Goal: Task Accomplishment & Management: Complete application form

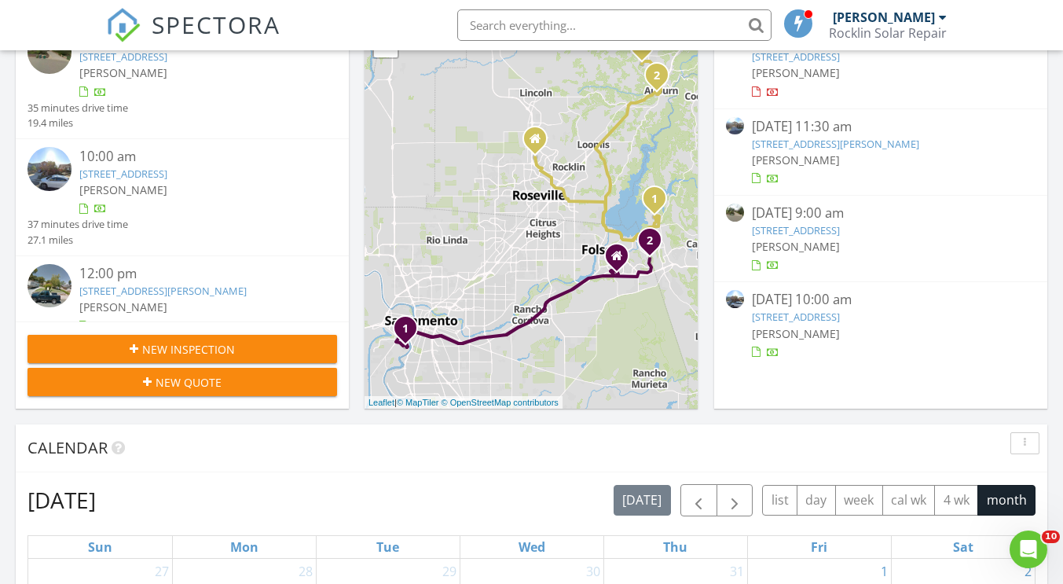
scroll to position [284, 0]
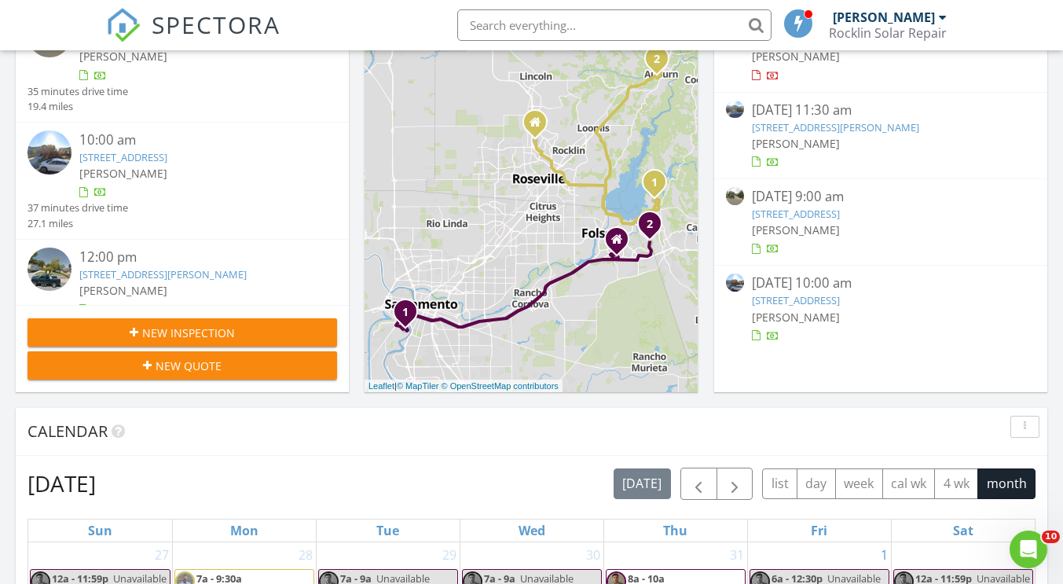
click at [209, 329] on span "New Inspection" at bounding box center [188, 332] width 93 height 16
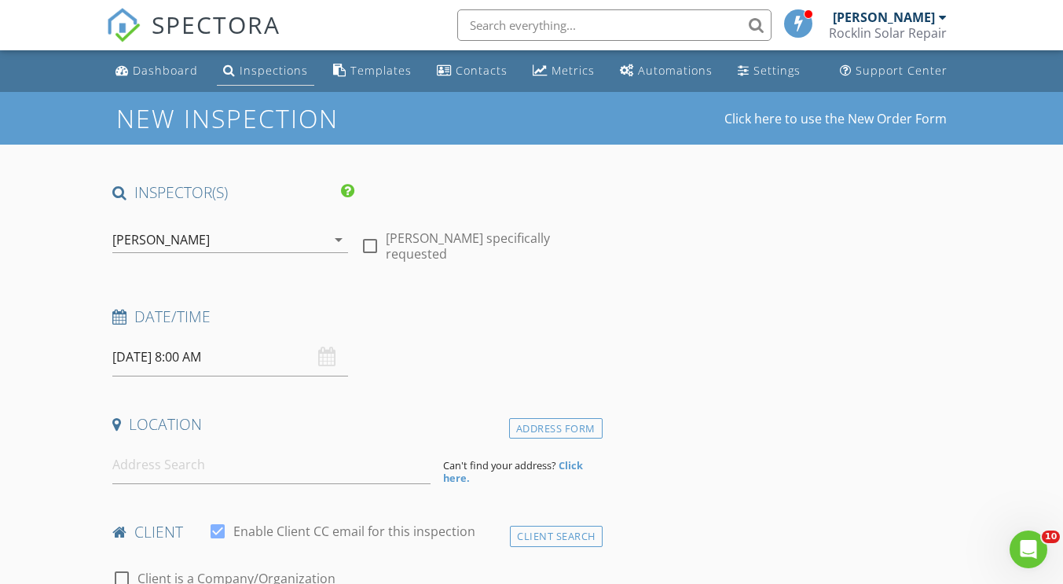
click at [291, 68] on div "Inspections" at bounding box center [274, 70] width 68 height 15
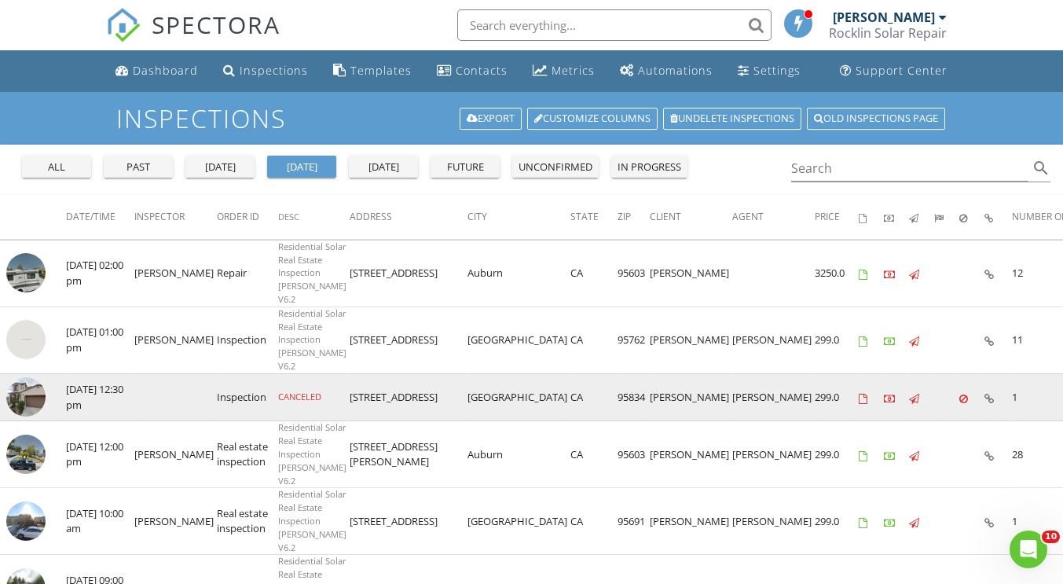
click at [31, 377] on img at bounding box center [25, 396] width 39 height 39
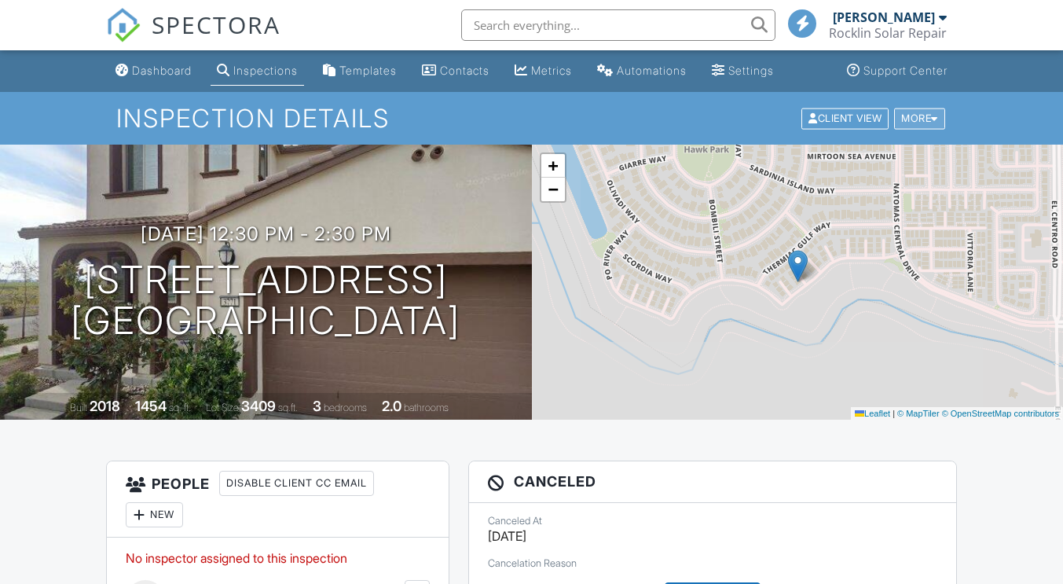
click at [931, 115] on div at bounding box center [934, 118] width 7 height 10
click at [934, 119] on div at bounding box center [934, 118] width 7 height 10
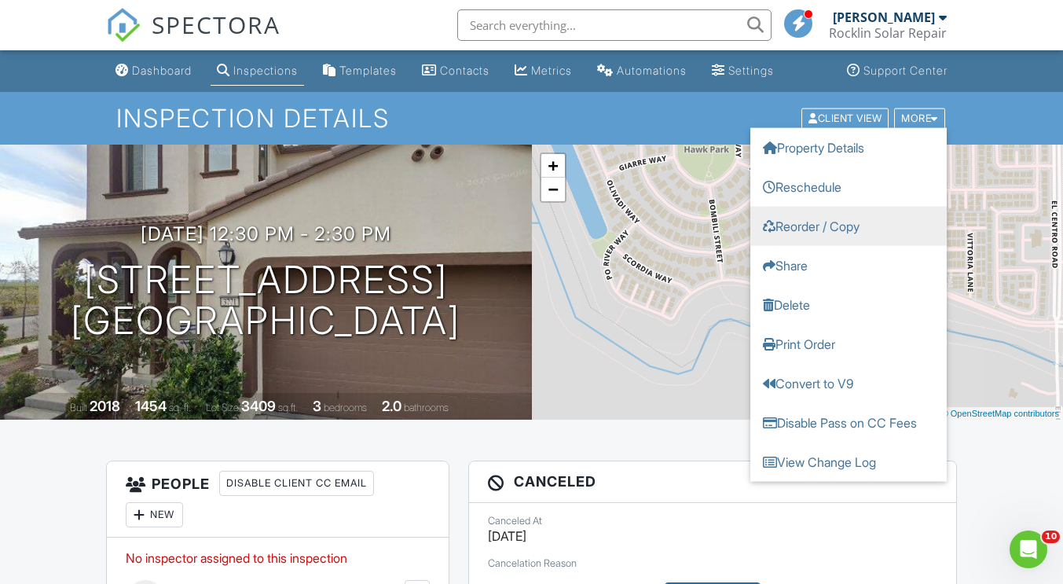
click at [851, 228] on link "Reorder / Copy" at bounding box center [848, 225] width 196 height 39
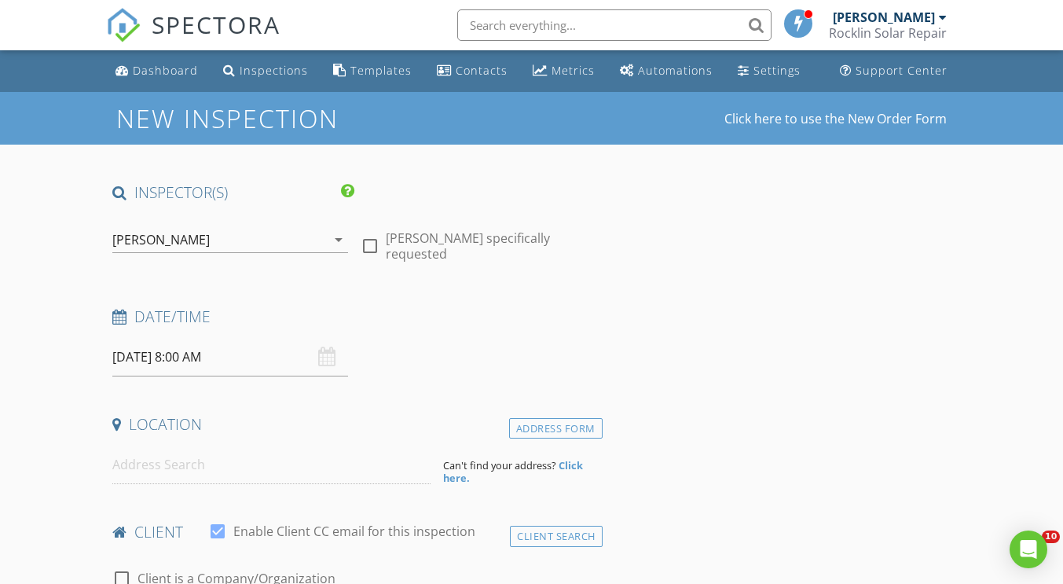
type input "Paula"
type input "Jansen"
type input "pmjansen58@gmail.com"
type input "801-694-8403"
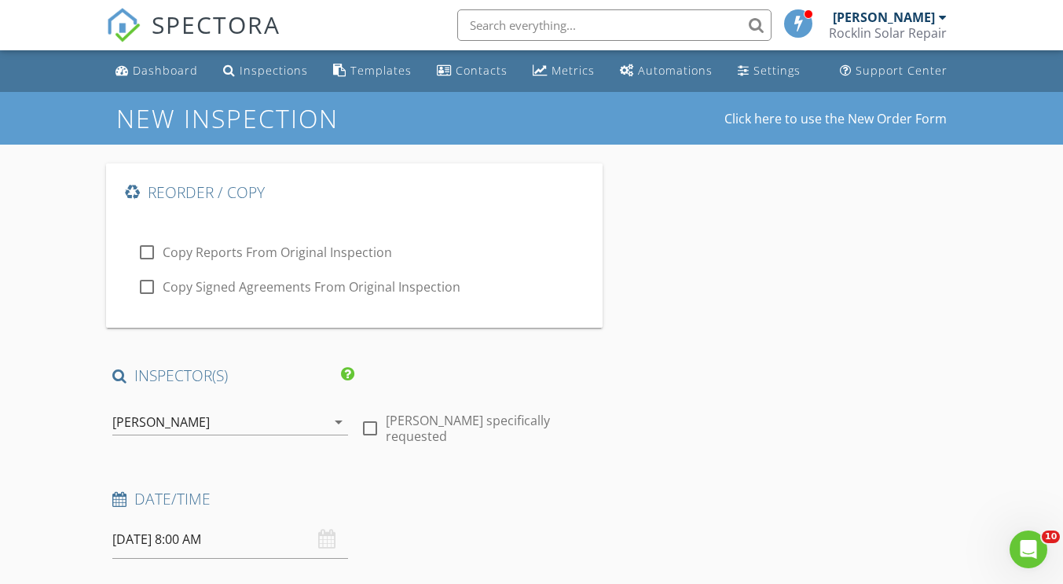
type input "1"
type input "2"
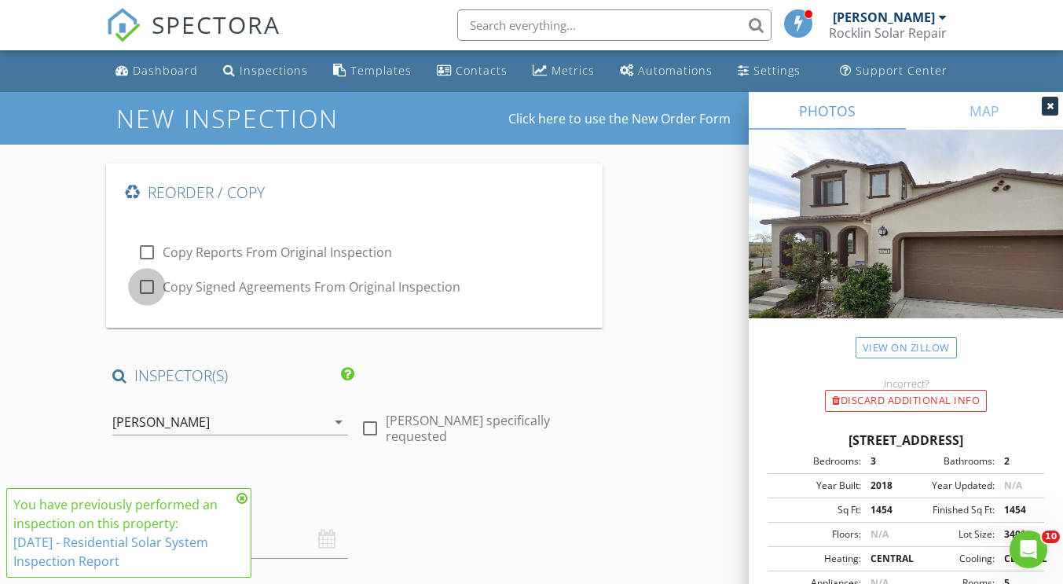
click at [153, 295] on div at bounding box center [147, 286] width 27 height 27
checkbox input "true"
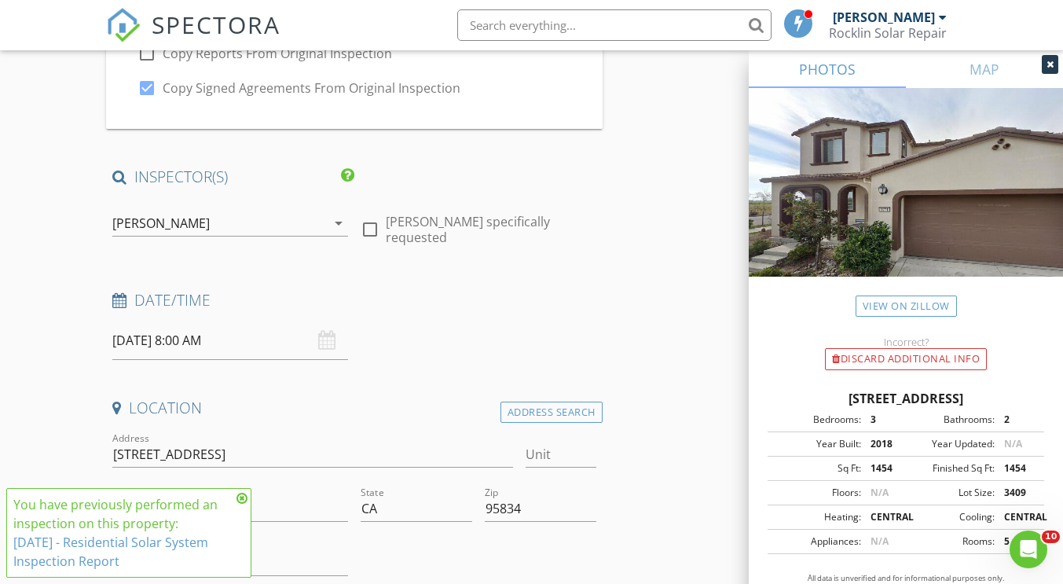
scroll to position [203, 0]
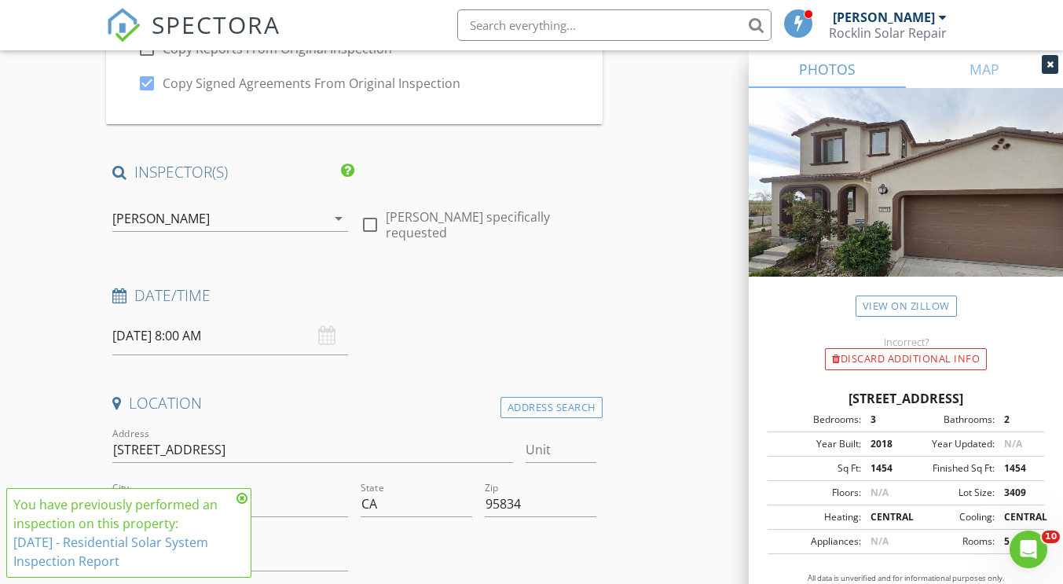
click at [239, 496] on icon at bounding box center [241, 498] width 11 height 13
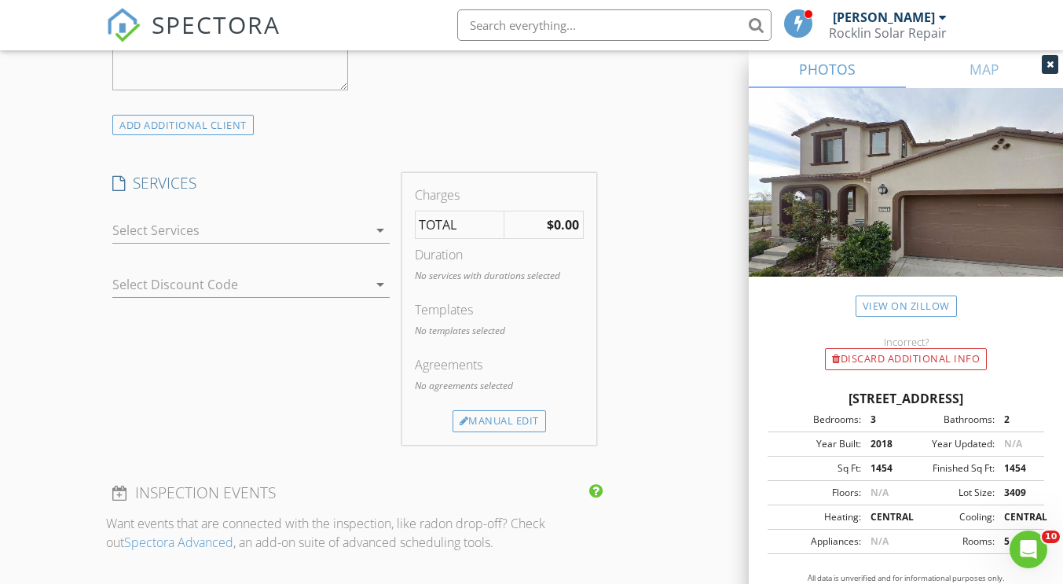
scroll to position [1350, 0]
click at [348, 224] on div at bounding box center [239, 229] width 255 height 25
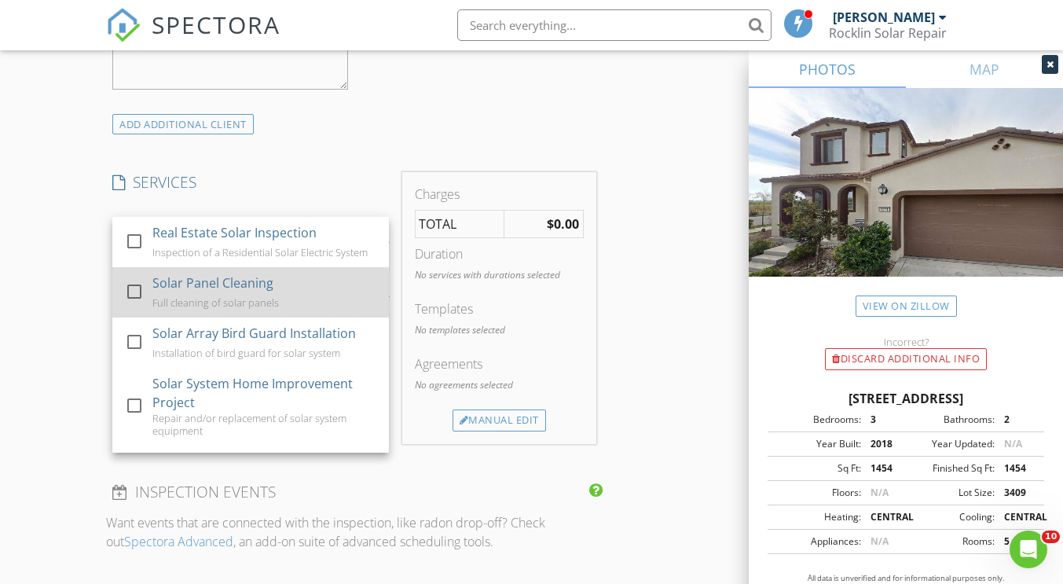
click at [298, 283] on div "Solar Panel Cleaning Full cleaning of solar panels" at bounding box center [264, 292] width 224 height 50
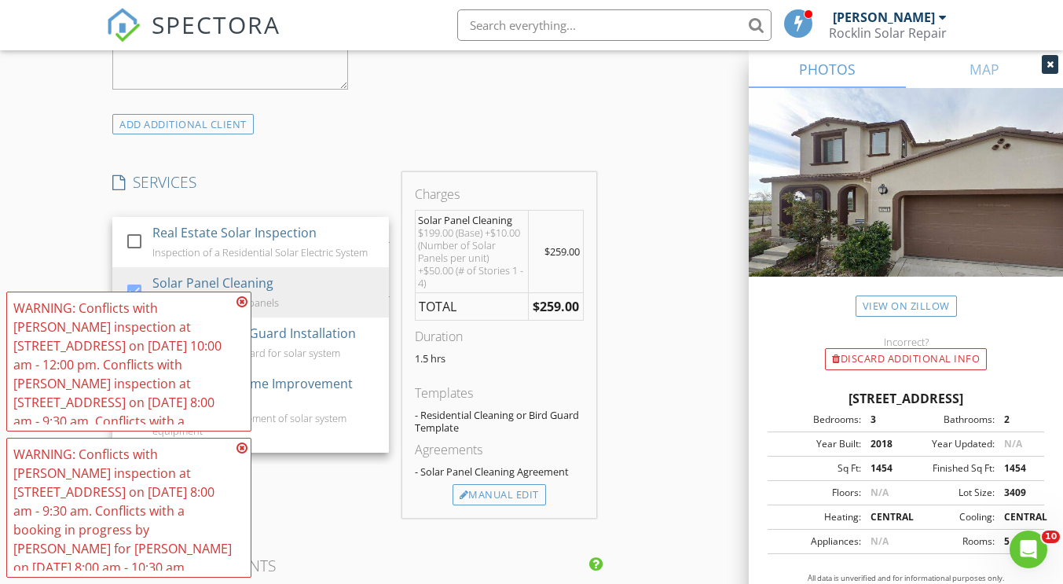
click at [637, 315] on div "Reorder / Copy check_box_outline_blank Copy Reports From Original Inspection ch…" at bounding box center [531, 553] width 850 height 3480
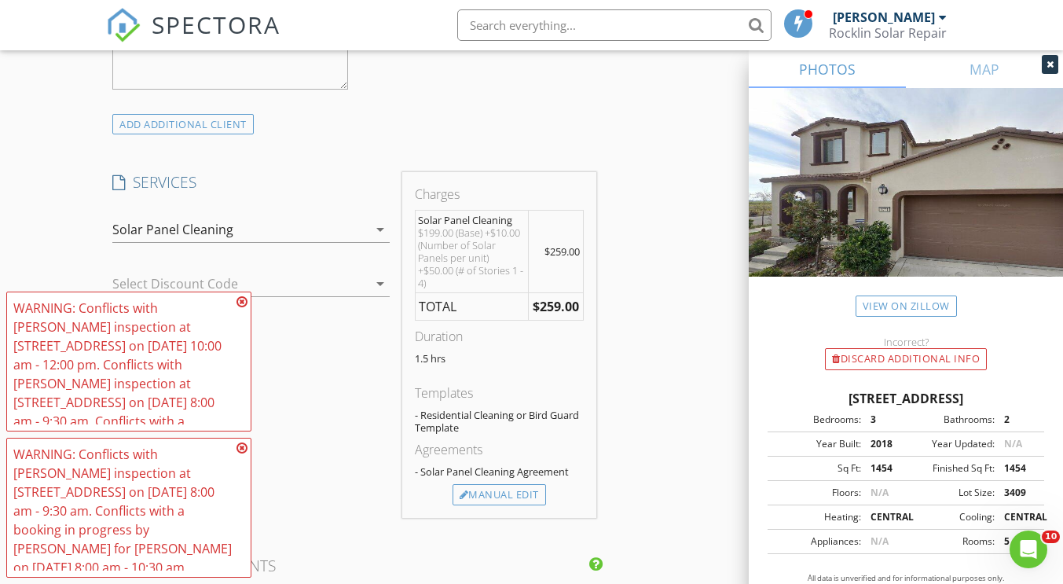
click at [244, 308] on icon at bounding box center [241, 301] width 11 height 13
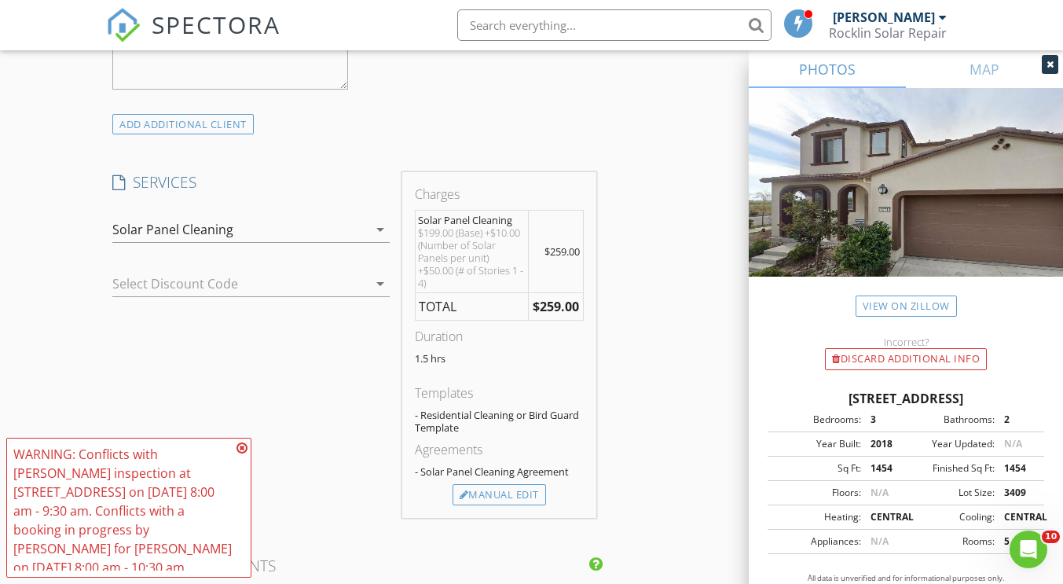
click at [244, 454] on icon at bounding box center [241, 448] width 11 height 13
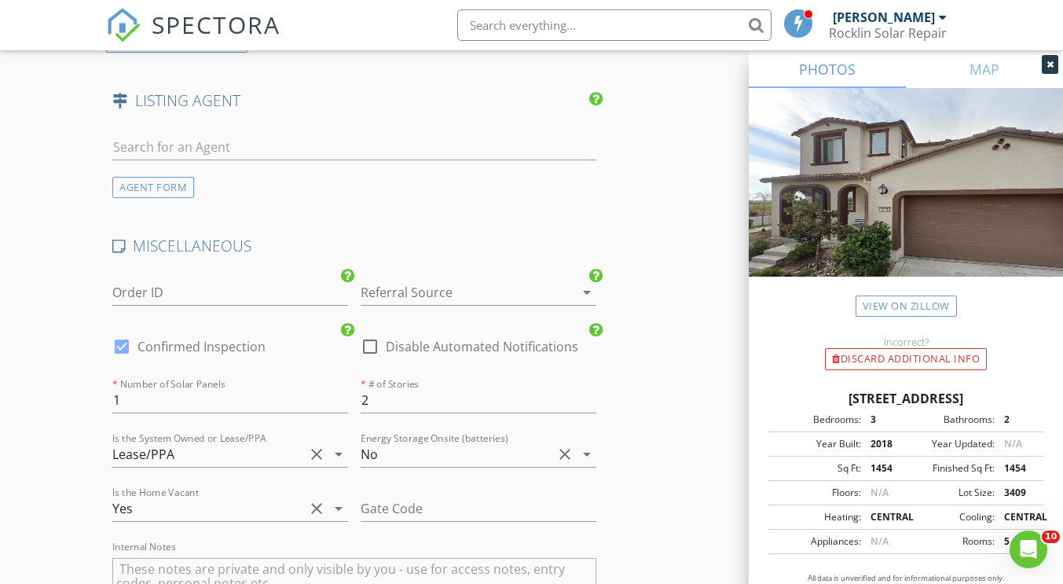
scroll to position [2739, 0]
click at [255, 284] on input "Order ID" at bounding box center [230, 292] width 236 height 26
type input "Cleaning"
click at [437, 290] on div at bounding box center [457, 291] width 192 height 25
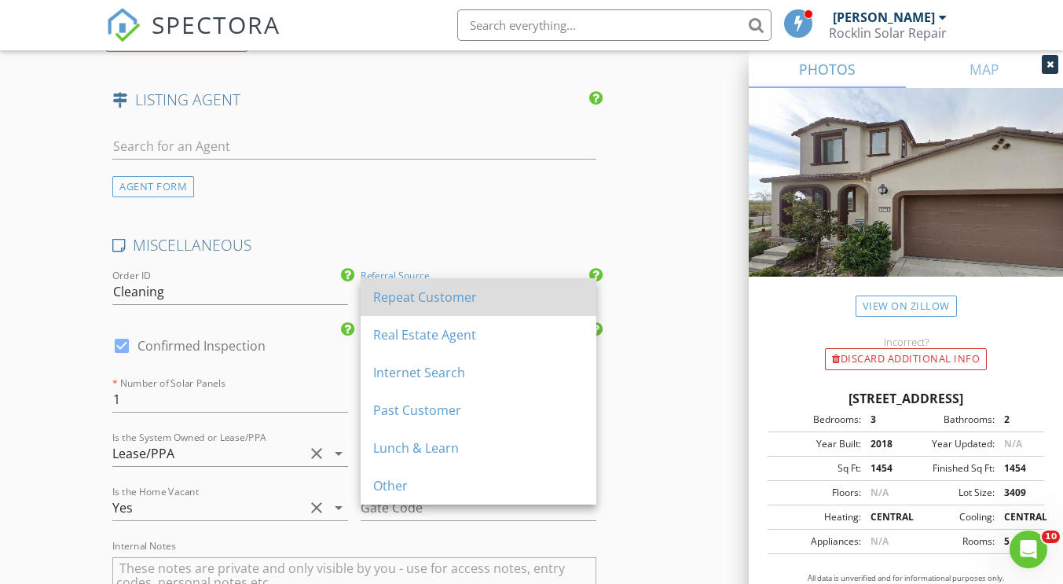
click at [452, 295] on div "Repeat Customer" at bounding box center [478, 297] width 211 height 19
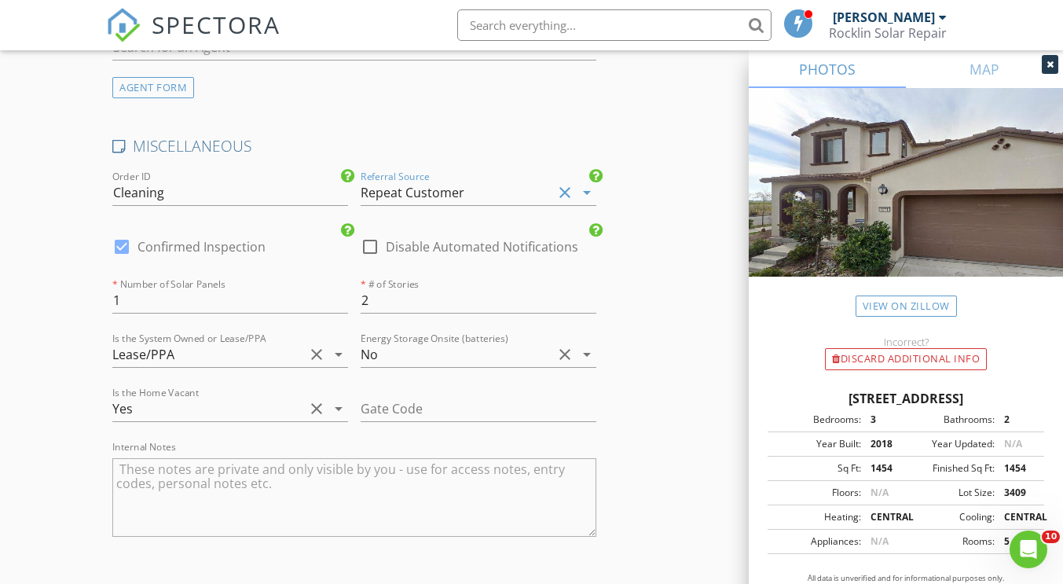
scroll to position [2839, 0]
click at [339, 291] on input "2" at bounding box center [230, 299] width 236 height 26
click at [339, 291] on input "3" at bounding box center [230, 299] width 236 height 26
click at [339, 291] on input "4" at bounding box center [230, 299] width 236 height 26
click at [339, 291] on input "5" at bounding box center [230, 299] width 236 height 26
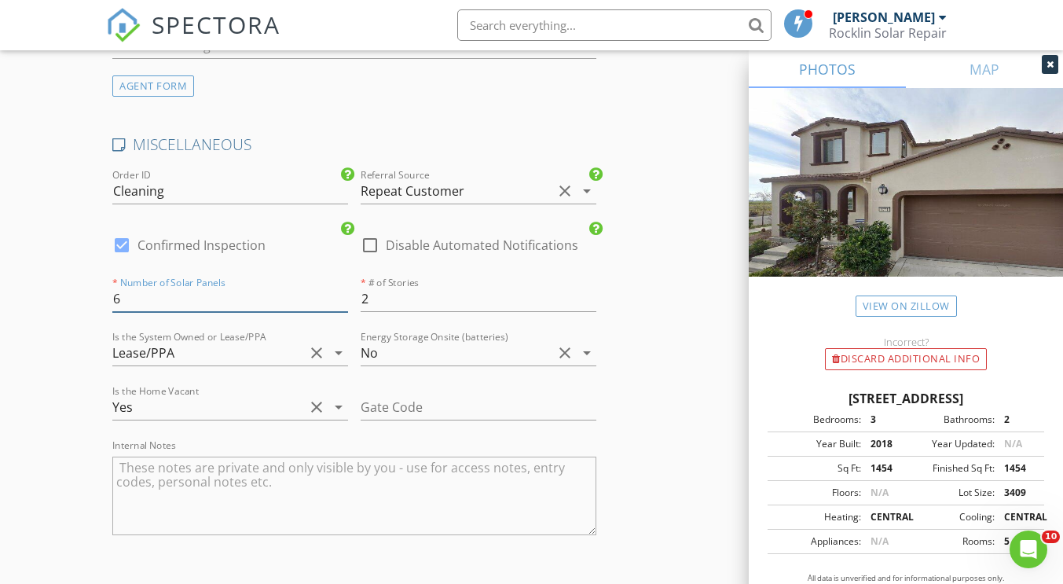
click at [339, 291] on input "6" at bounding box center [230, 299] width 236 height 26
click at [339, 291] on input "7" at bounding box center [230, 299] width 236 height 26
click at [339, 291] on input "8" at bounding box center [230, 299] width 236 height 26
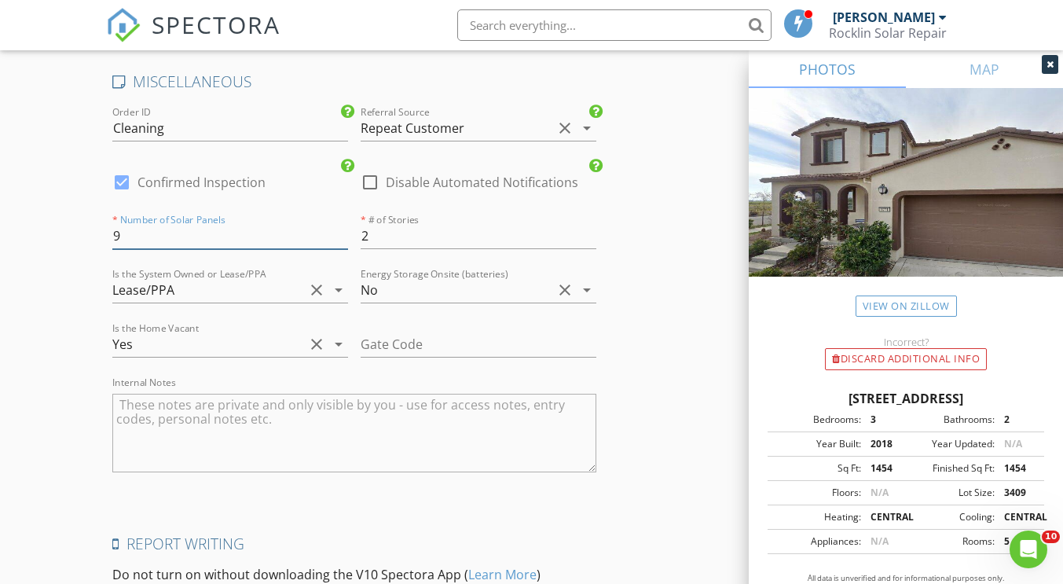
click at [339, 249] on input "9" at bounding box center [230, 236] width 236 height 26
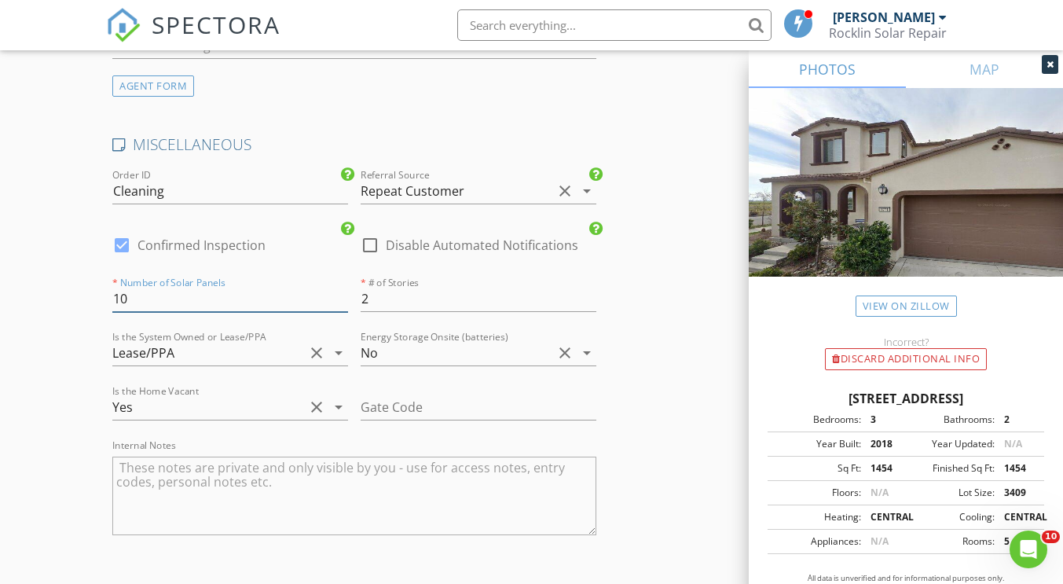
click at [339, 291] on input "10" at bounding box center [230, 299] width 236 height 26
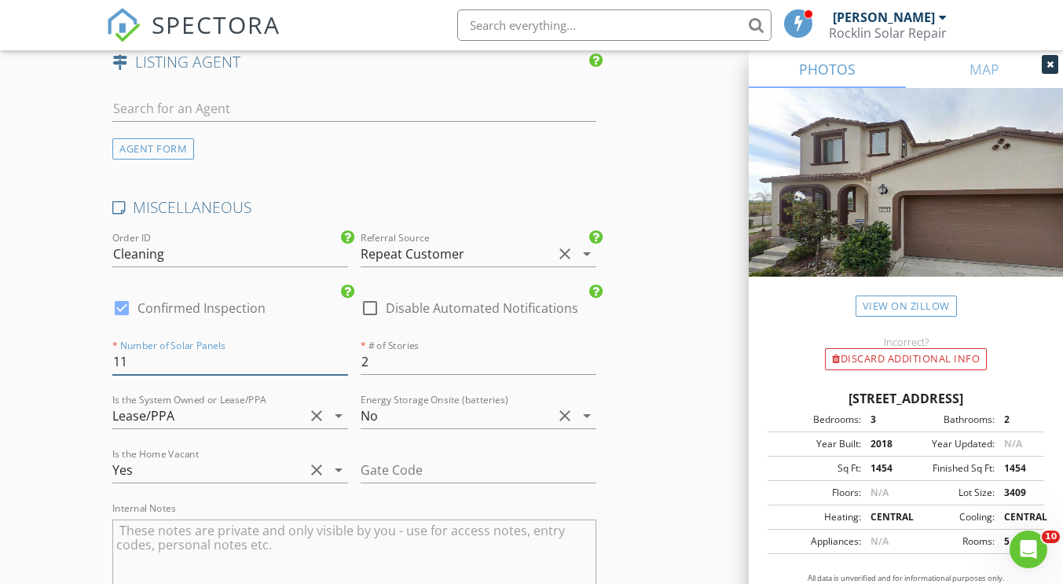
click at [339, 349] on input "11" at bounding box center [230, 362] width 236 height 26
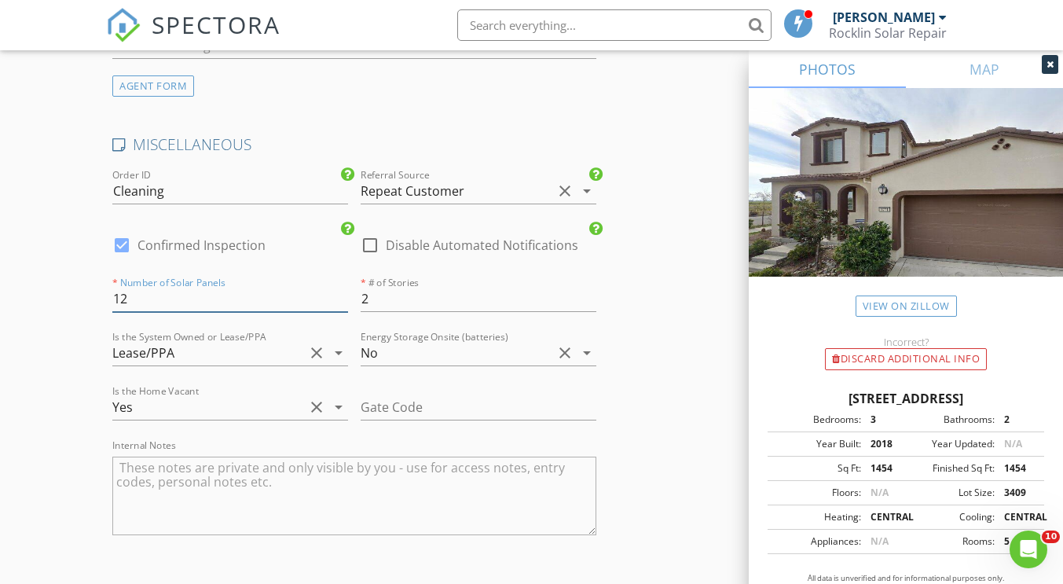
click at [339, 291] on input "12" at bounding box center [230, 299] width 236 height 26
click at [339, 291] on input "13" at bounding box center [230, 299] width 236 height 26
click at [339, 291] on input "14" at bounding box center [230, 299] width 236 height 26
click at [339, 291] on input "15" at bounding box center [230, 299] width 236 height 26
type input "16"
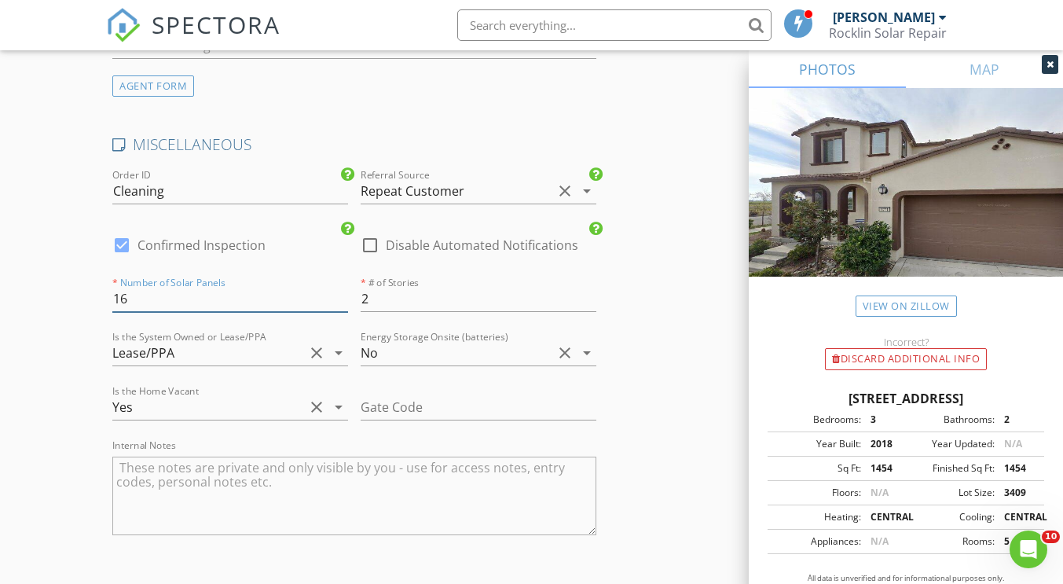
click at [339, 291] on input "16" at bounding box center [230, 299] width 236 height 26
type input "1"
click at [590, 304] on input "1" at bounding box center [479, 299] width 236 height 26
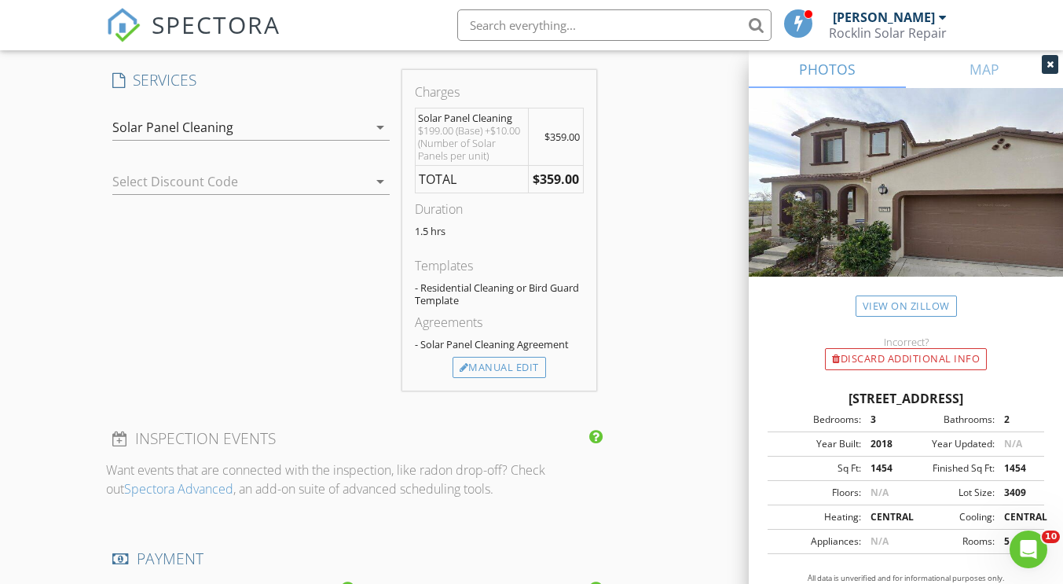
scroll to position [1454, 0]
click at [525, 365] on div "Manual Edit" at bounding box center [499, 366] width 93 height 22
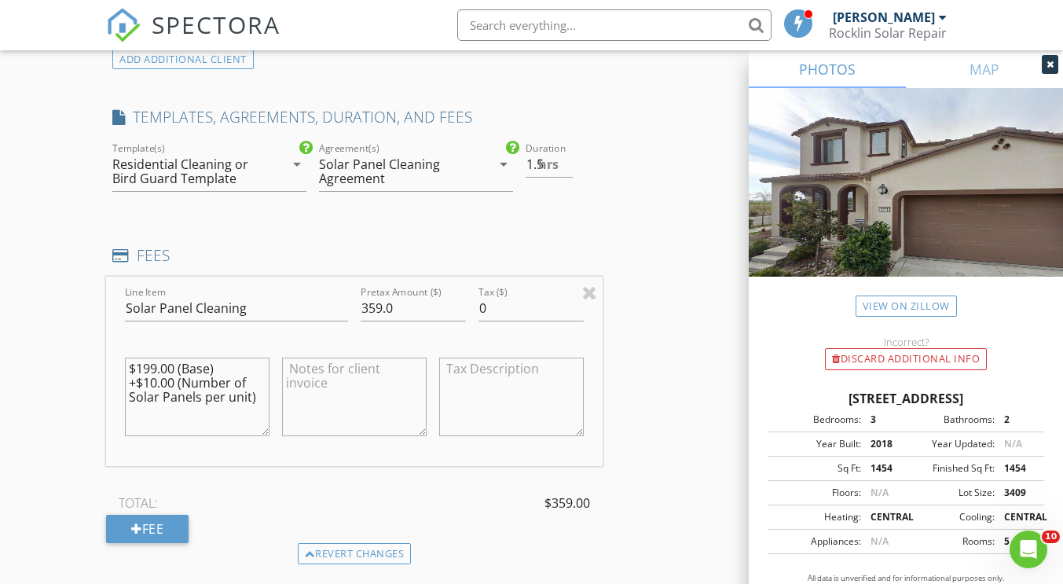
scroll to position [1419, 0]
click at [504, 160] on icon "arrow_drop_down" at bounding box center [503, 161] width 19 height 19
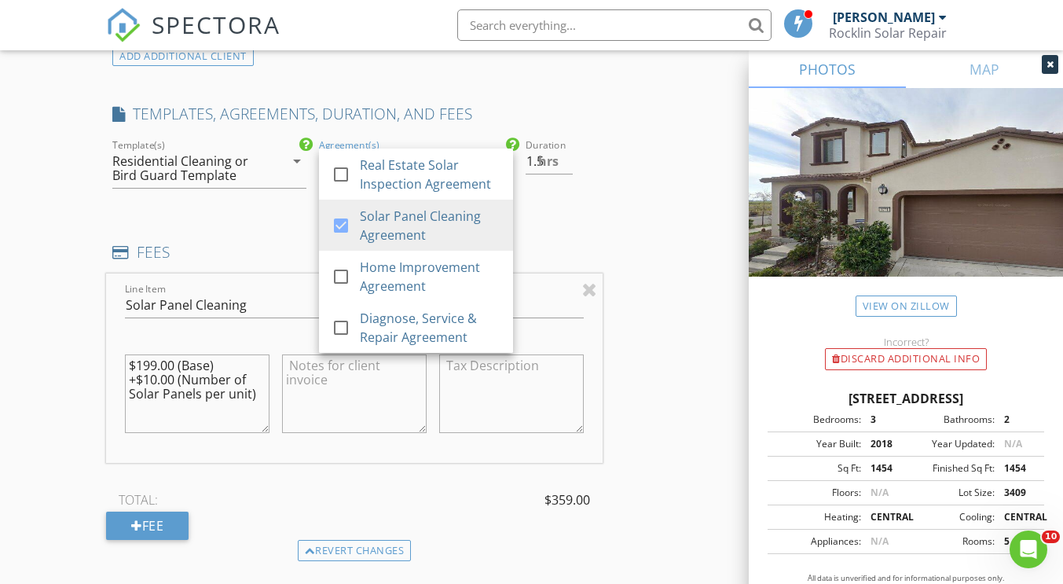
click at [662, 218] on div "Reorder / Copy check_box_outline_blank Copy Reports From Original Inspection ch…" at bounding box center [531, 541] width 850 height 3592
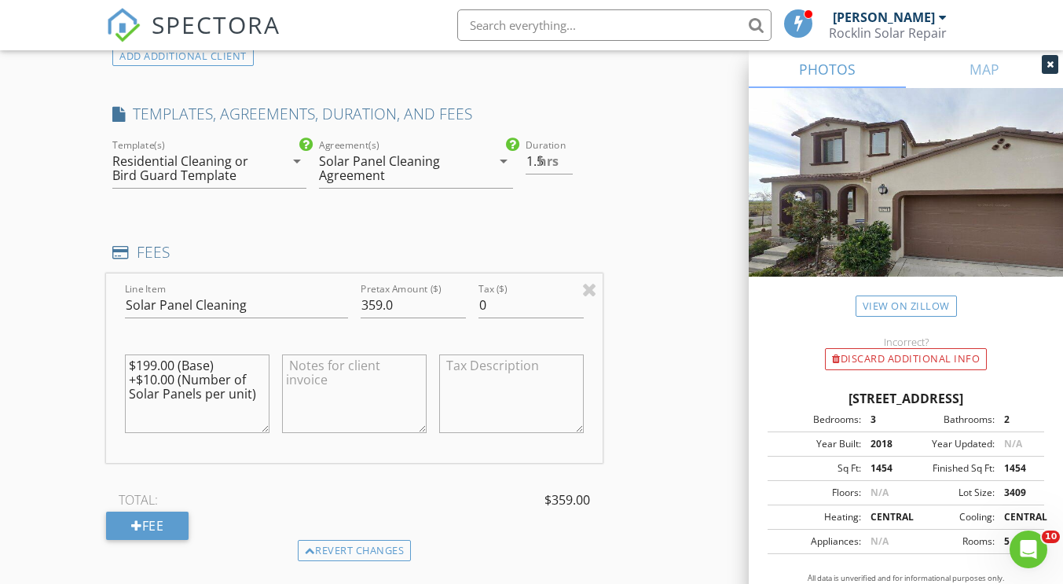
click at [498, 158] on icon "arrow_drop_down" at bounding box center [503, 161] width 19 height 19
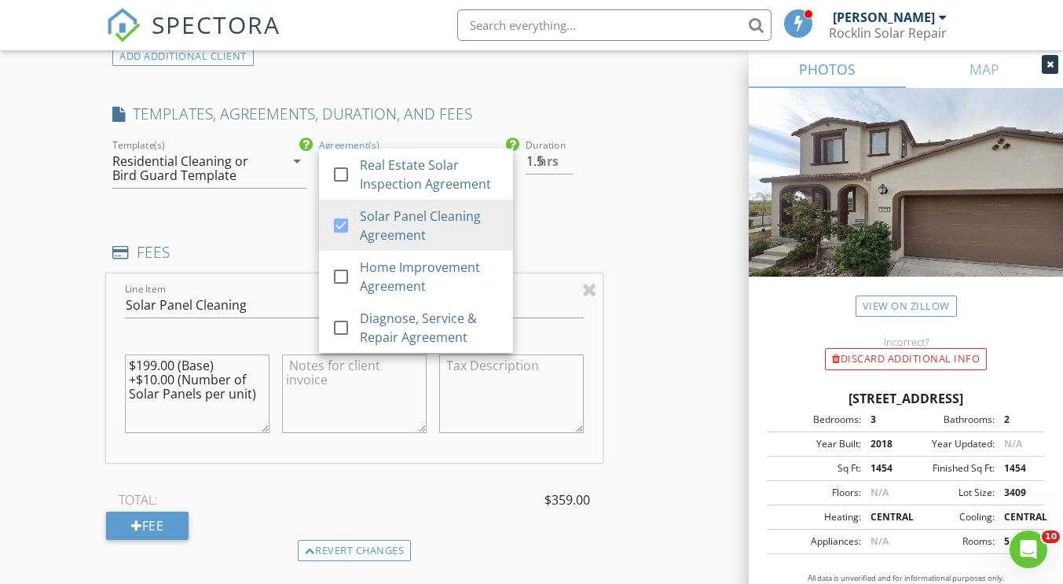
click at [650, 231] on div "Reorder / Copy check_box_outline_blank Copy Reports From Original Inspection ch…" at bounding box center [531, 541] width 850 height 3592
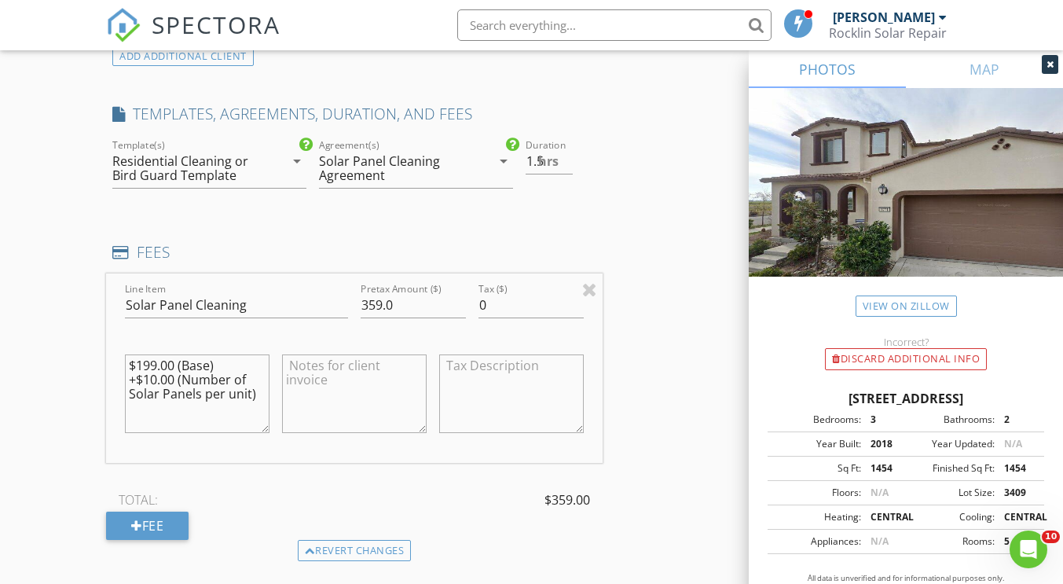
click at [456, 156] on div "Solar Panel Cleaning Agreement" at bounding box center [396, 168] width 155 height 28
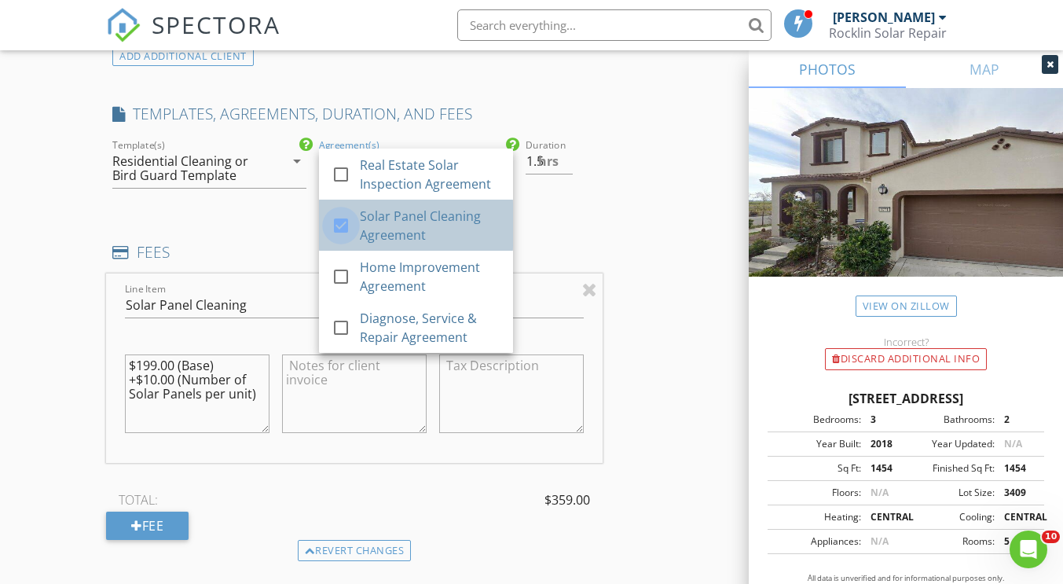
click at [346, 223] on div at bounding box center [341, 225] width 27 height 27
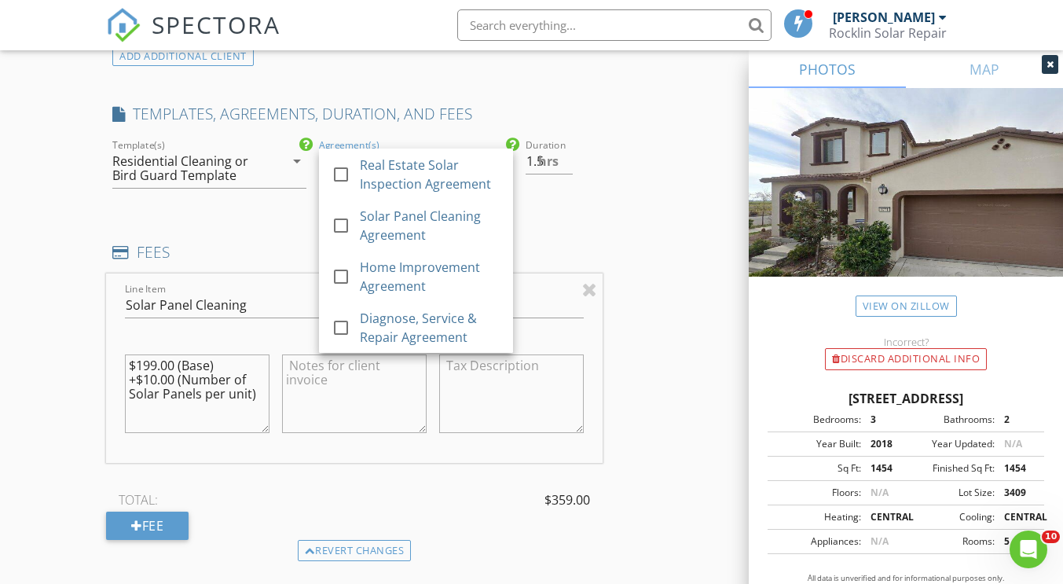
click at [601, 218] on div "INSPECTOR(S) check_box Erin Clark PRIMARY check_box_outline_blank Steve LeBlanc…" at bounding box center [354, 596] width 496 height 3298
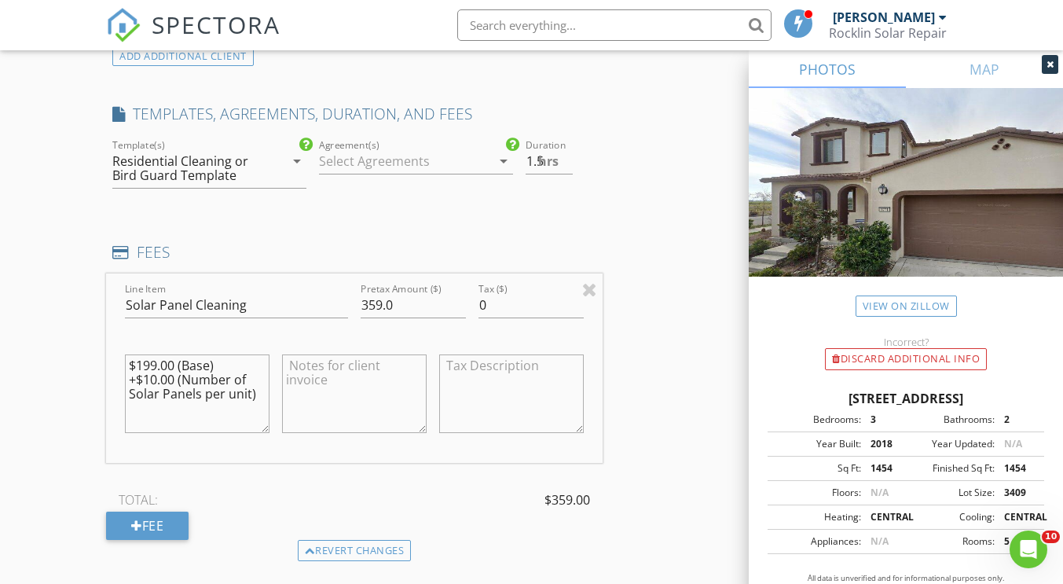
click at [297, 169] on icon "arrow_drop_down" at bounding box center [297, 161] width 19 height 19
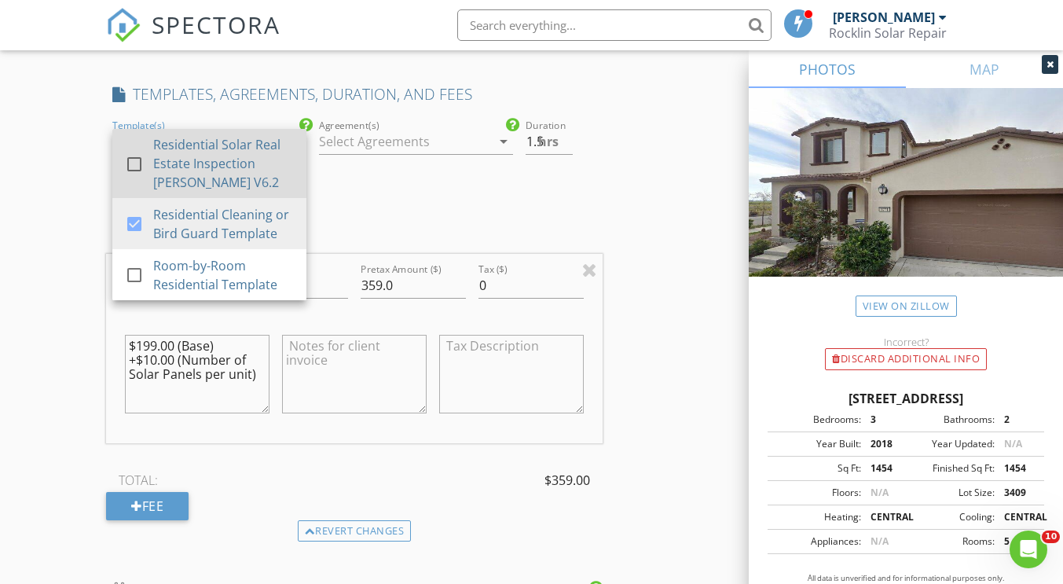
scroll to position [1438, 0]
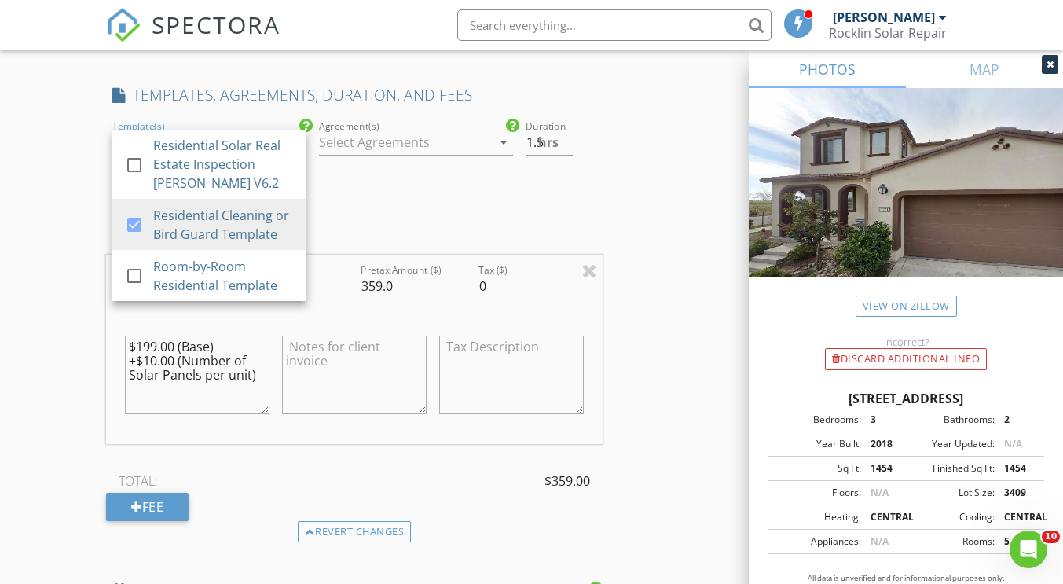
click at [621, 200] on div "Reorder / Copy check_box_outline_blank Copy Reports From Original Inspection ch…" at bounding box center [531, 522] width 850 height 3592
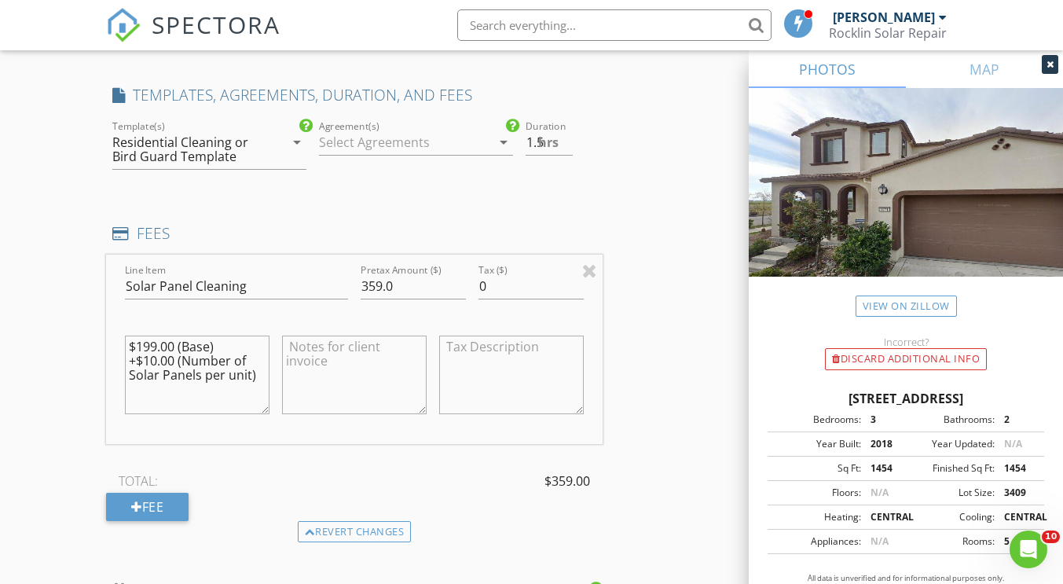
click at [499, 145] on icon "arrow_drop_down" at bounding box center [503, 142] width 19 height 19
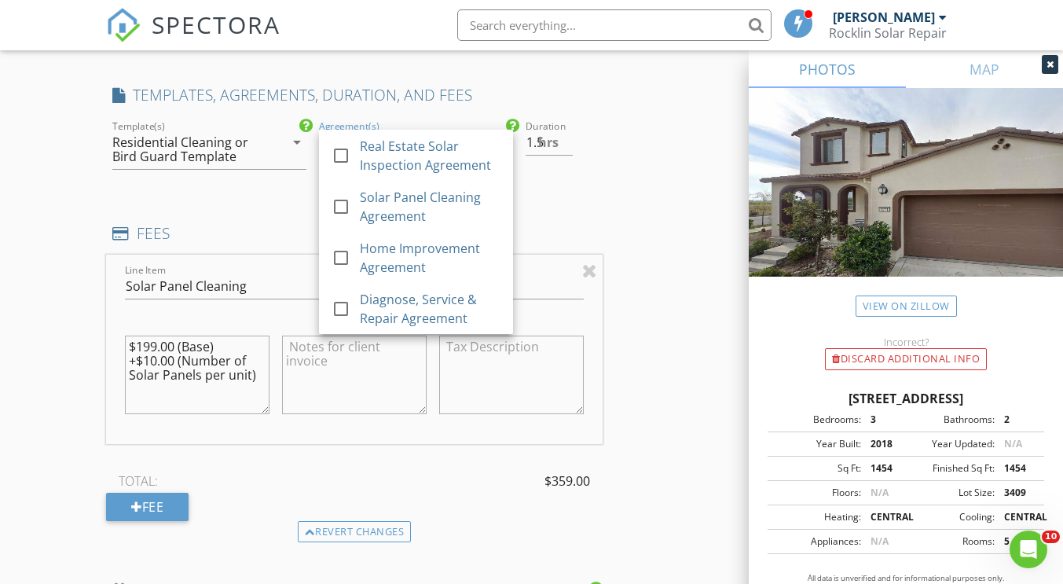
click at [612, 190] on div "Reorder / Copy check_box_outline_blank Copy Reports From Original Inspection ch…" at bounding box center [531, 522] width 850 height 3592
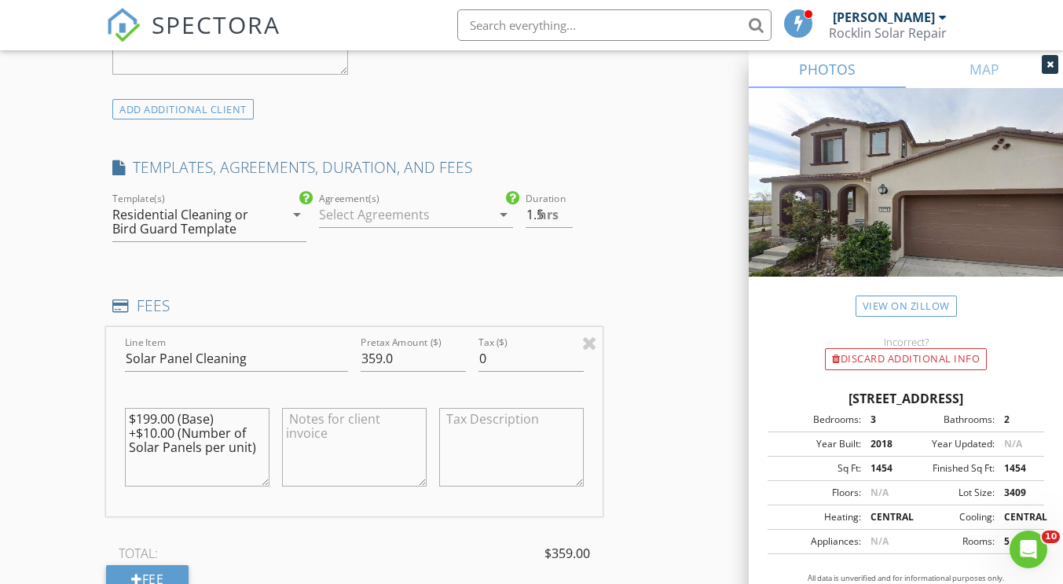
scroll to position [1365, 0]
click at [504, 217] on icon "arrow_drop_down" at bounding box center [503, 215] width 19 height 19
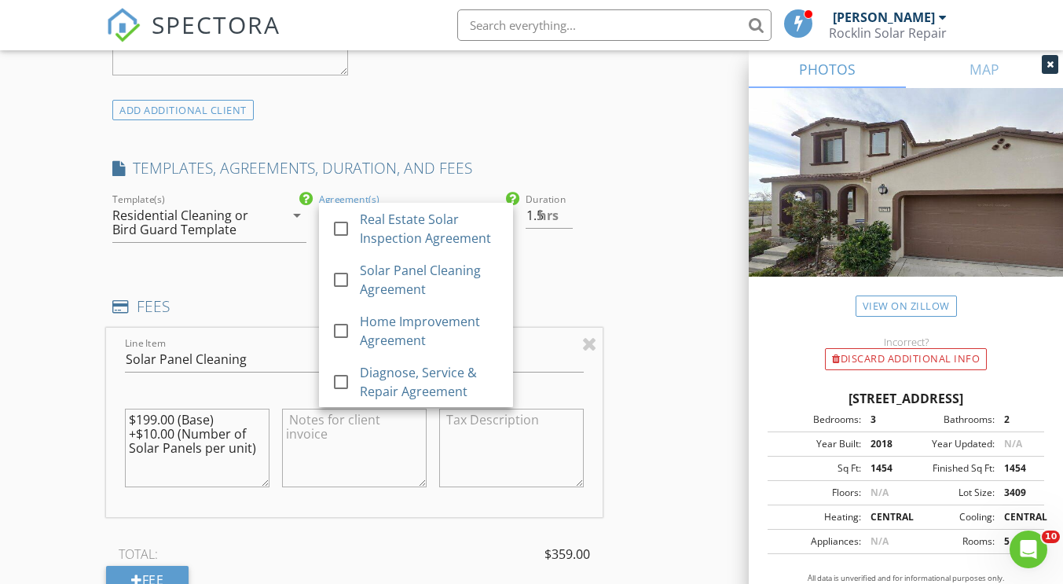
click at [665, 227] on div "Reorder / Copy check_box_outline_blank Copy Reports From Original Inspection ch…" at bounding box center [531, 595] width 850 height 3592
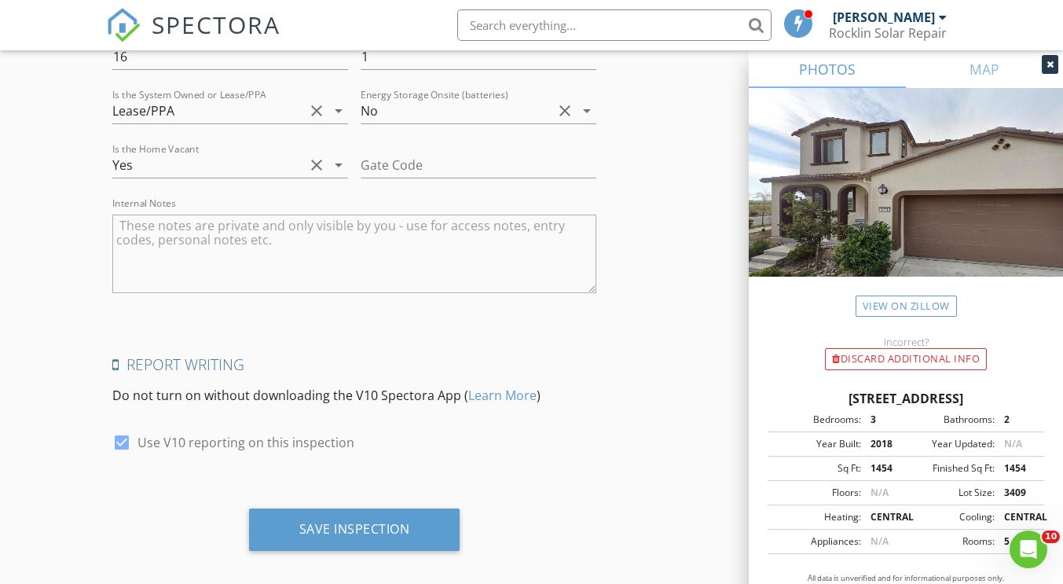
scroll to position [3208, 0]
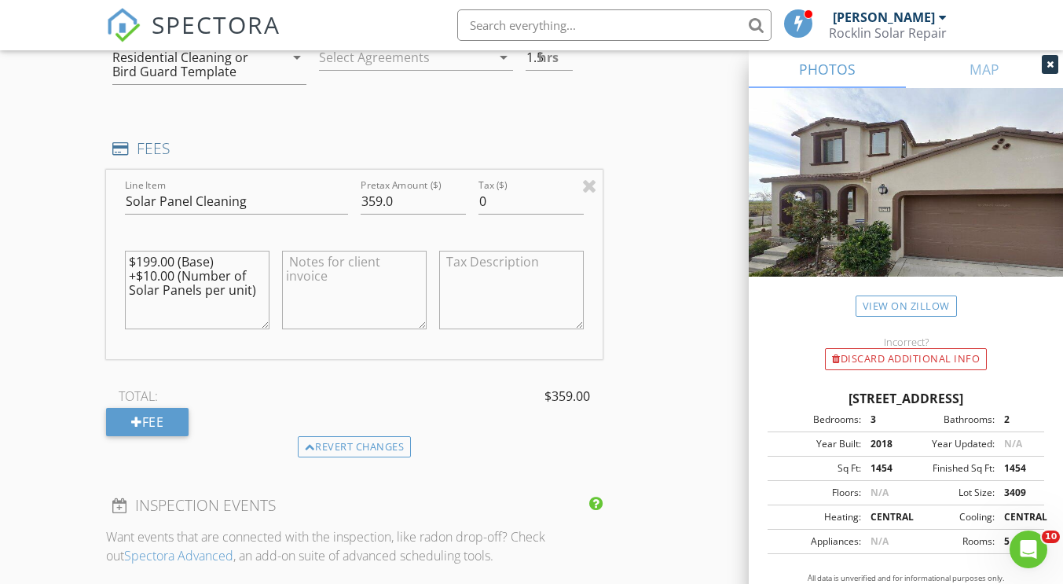
click at [1046, 62] on icon at bounding box center [1049, 64] width 7 height 9
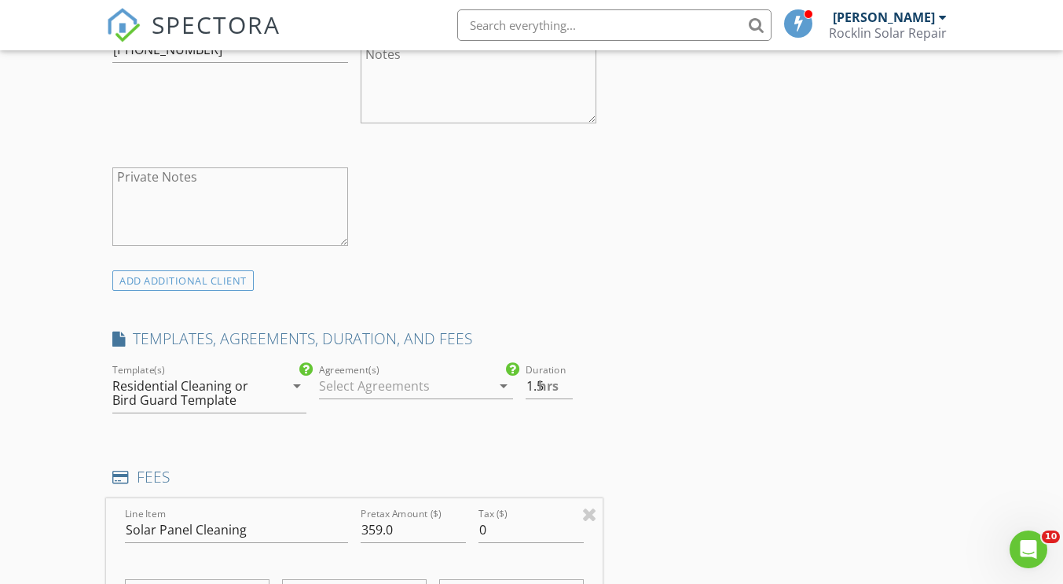
scroll to position [1191, 0]
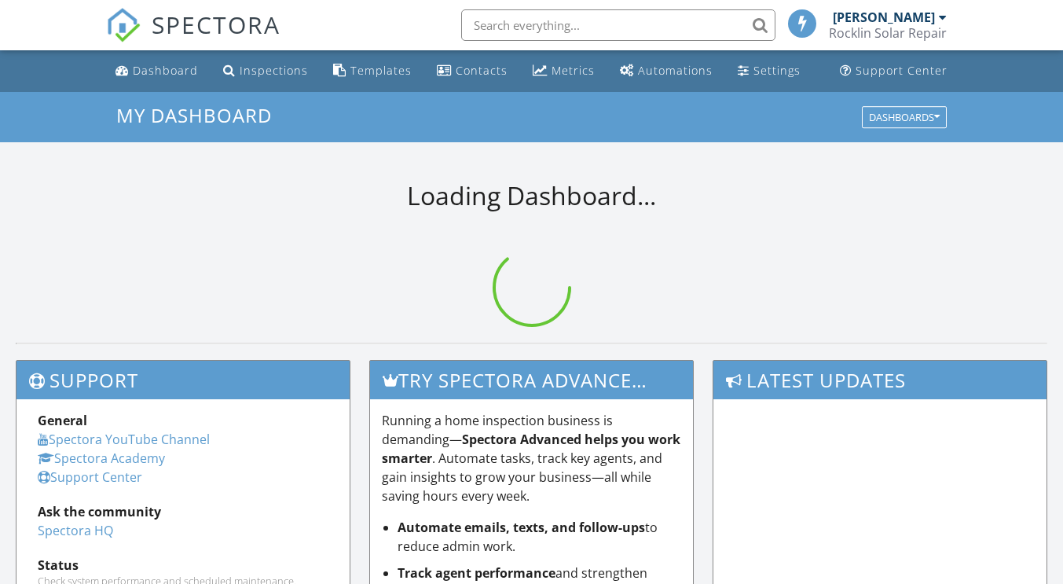
click at [562, 26] on input "text" at bounding box center [618, 24] width 314 height 31
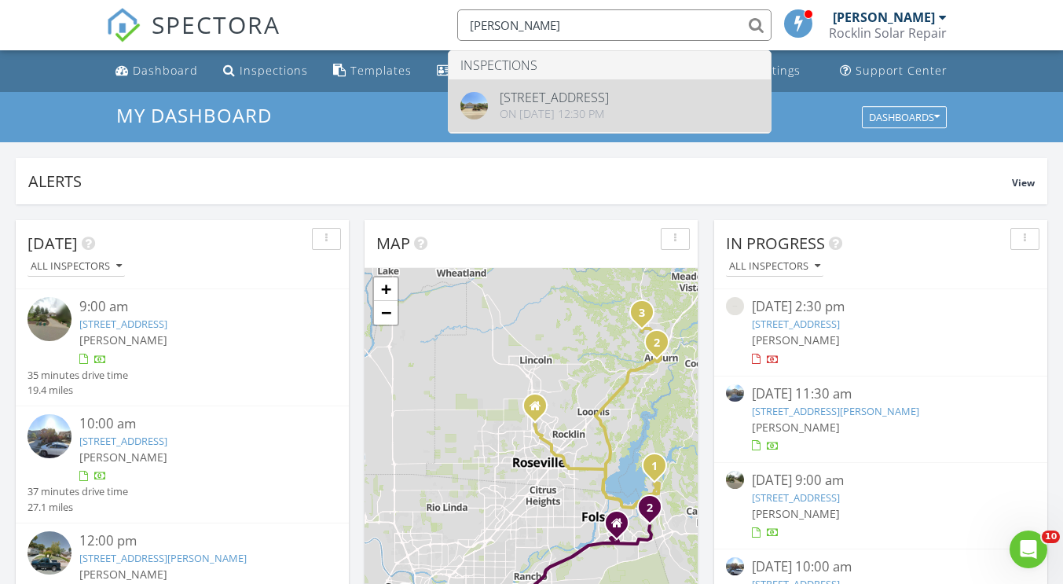
type input "[PERSON_NAME]"
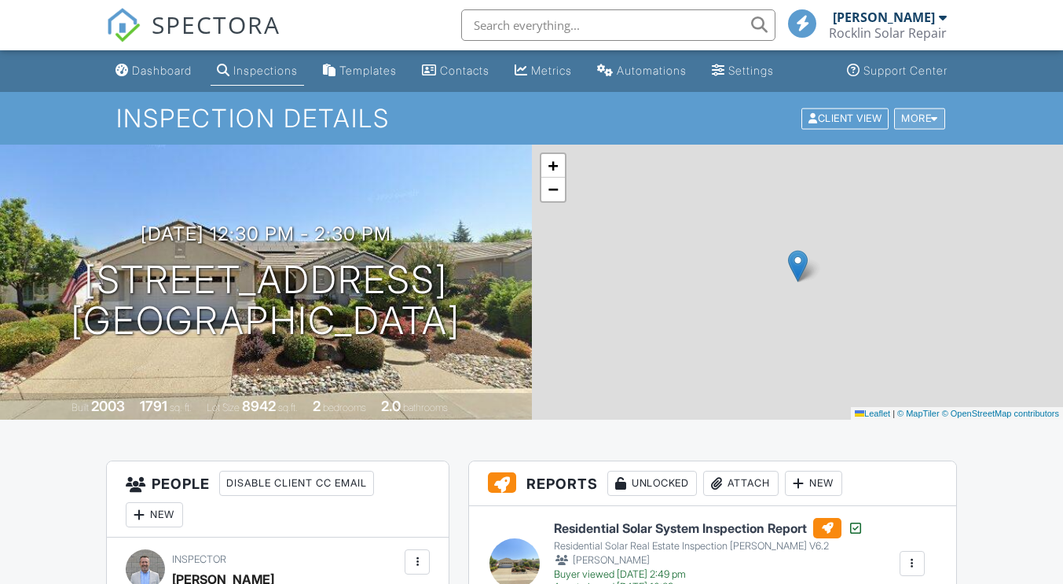
click at [922, 115] on div "More" at bounding box center [919, 118] width 51 height 21
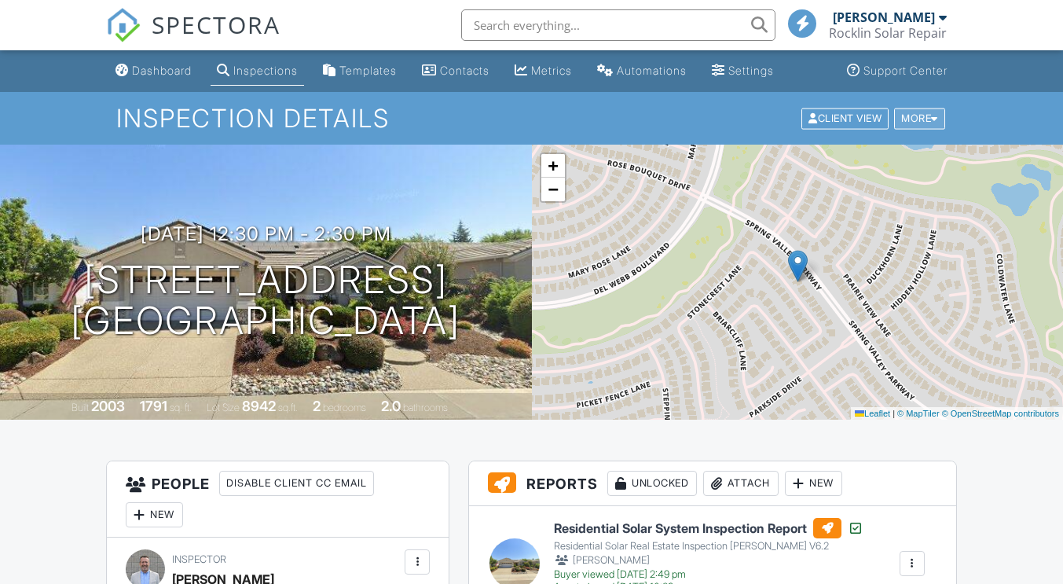
click at [936, 113] on div at bounding box center [934, 118] width 7 height 10
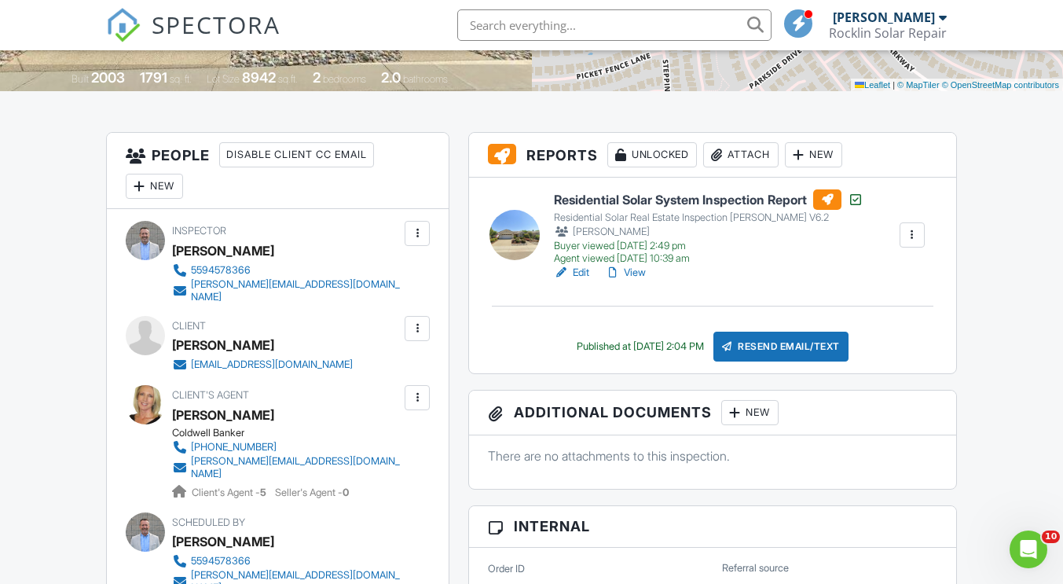
scroll to position [329, 0]
click at [911, 239] on div at bounding box center [912, 234] width 16 height 16
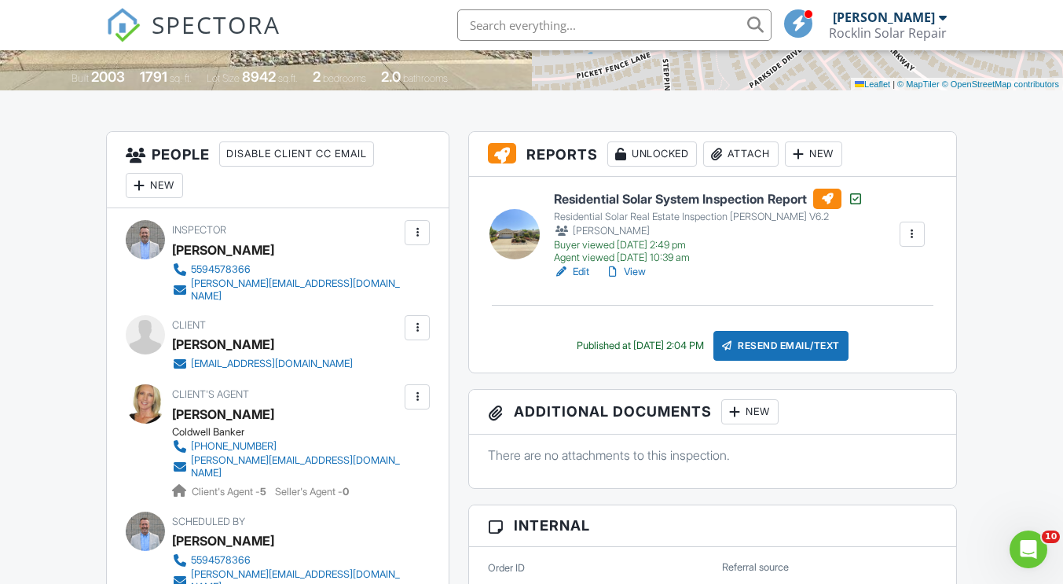
click at [636, 276] on link "View" at bounding box center [625, 272] width 41 height 16
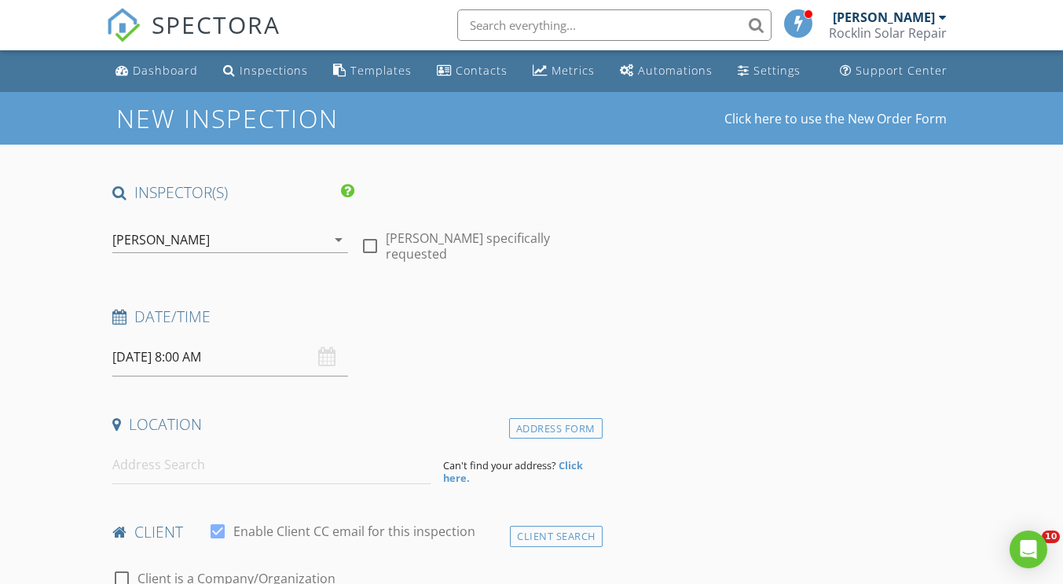
type input "[PERSON_NAME]"
type input "Bush"
type input "jbusher37@gmail.com"
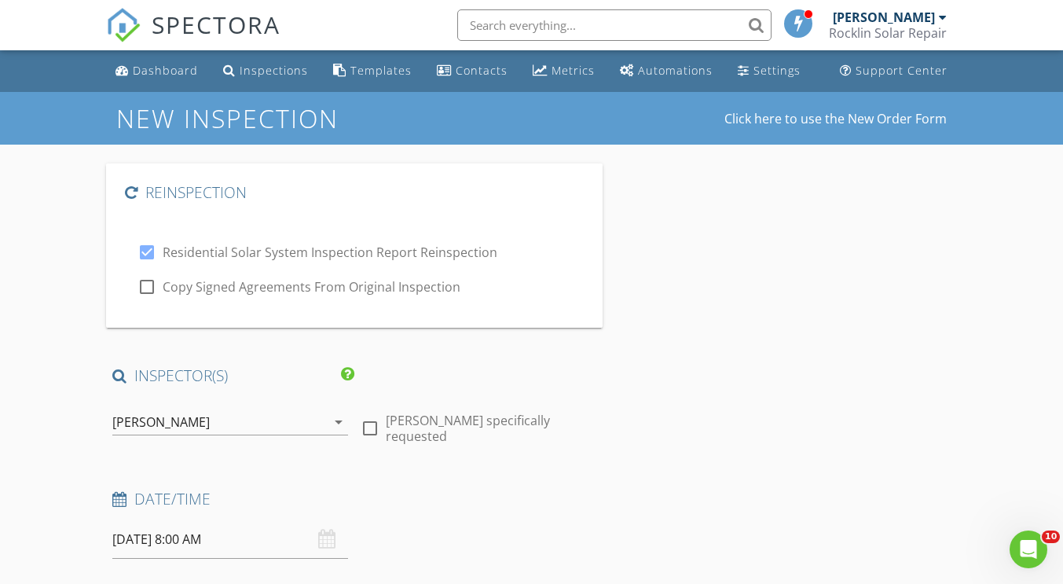
type input "16"
type input "1"
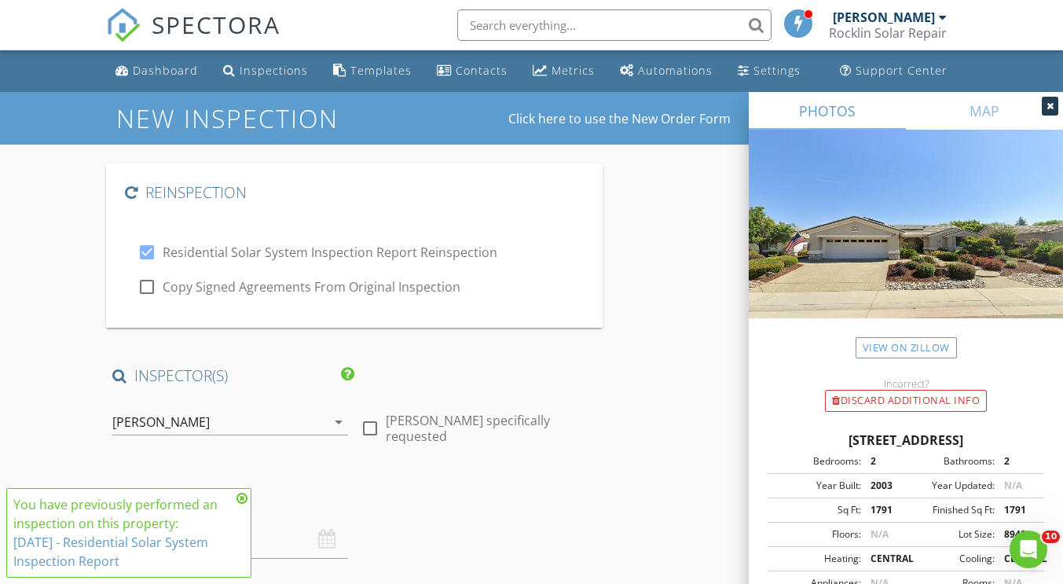
click at [1054, 105] on div at bounding box center [1050, 106] width 16 height 19
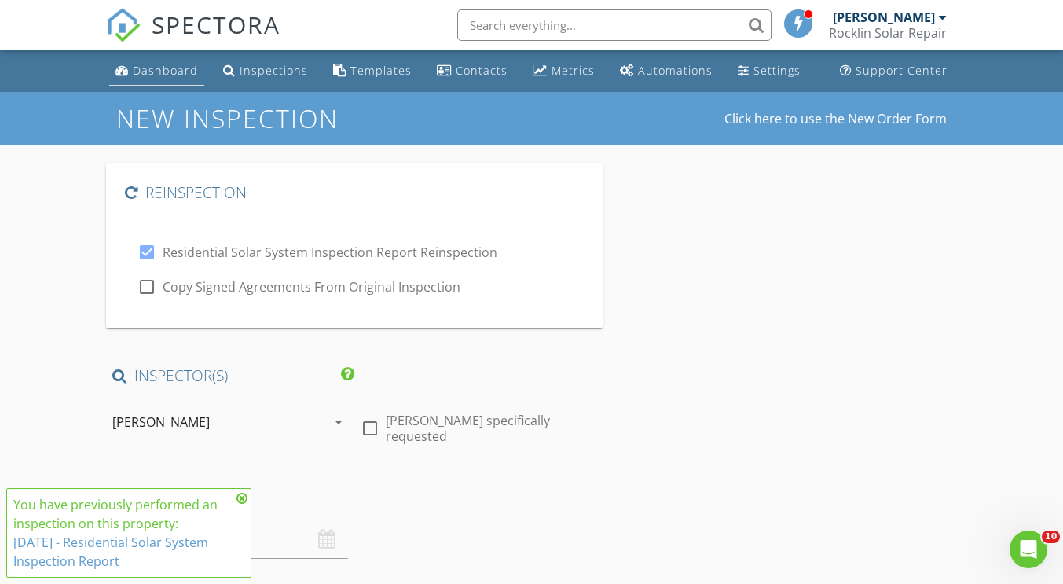
click at [188, 67] on div "Dashboard" at bounding box center [165, 70] width 65 height 15
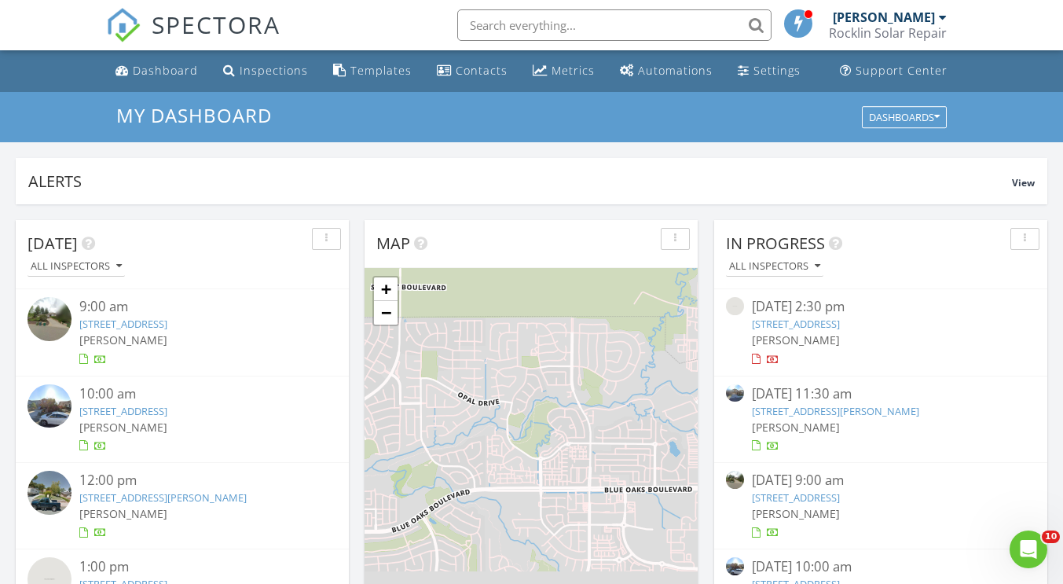
click at [572, 20] on input "text" at bounding box center [614, 24] width 314 height 31
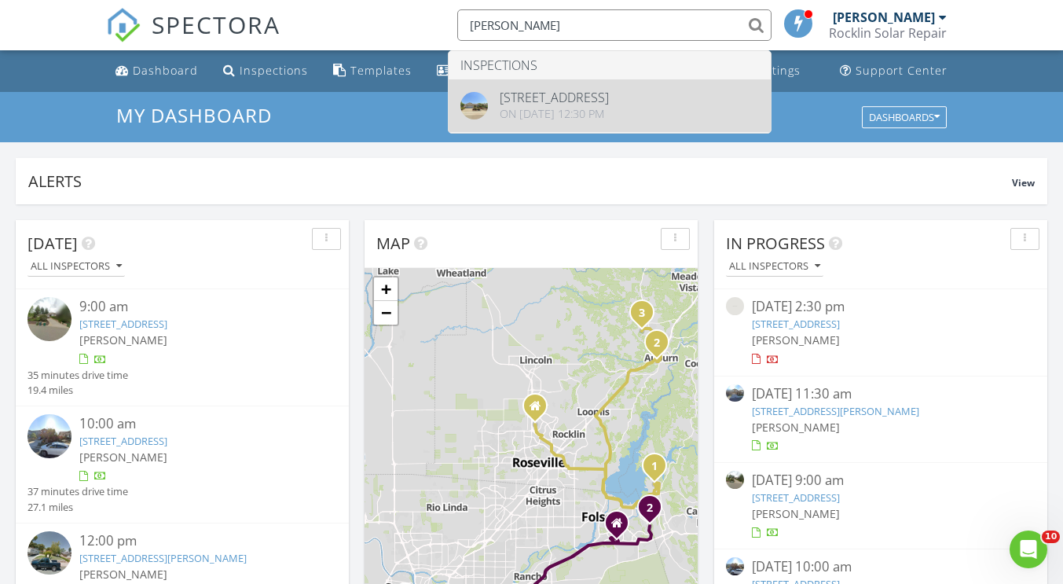
type input "joan bus"
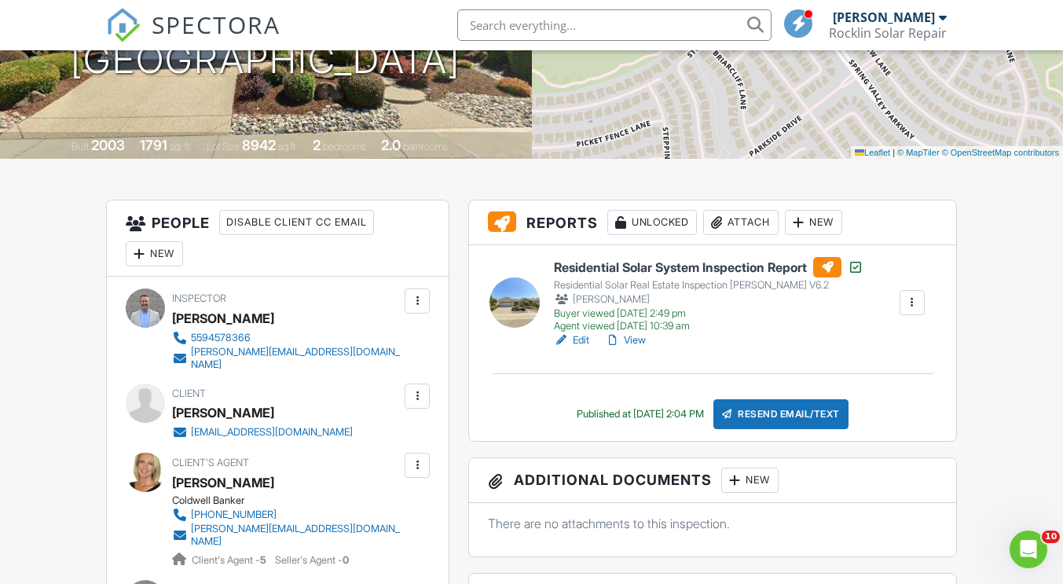
scroll to position [269, 0]
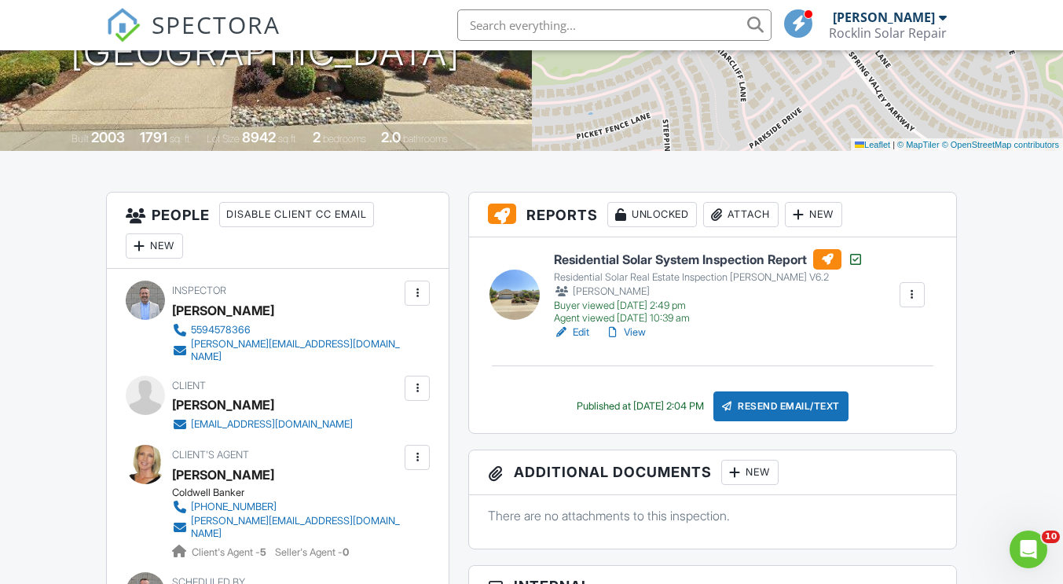
click at [636, 333] on link "View" at bounding box center [625, 332] width 41 height 16
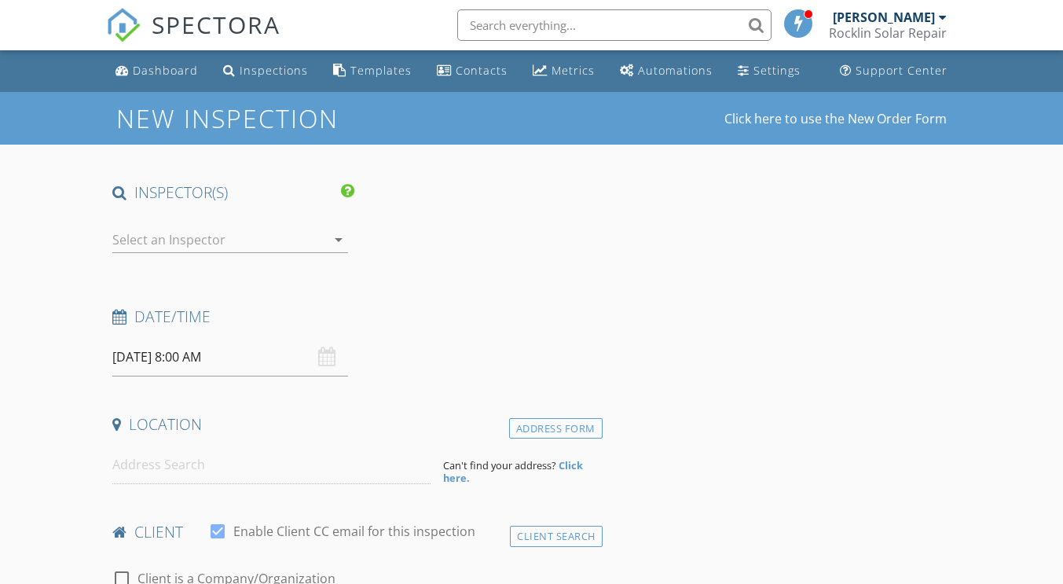
type input "[PERSON_NAME]"
type input "Bush"
type input "jbusher37@gmail.com"
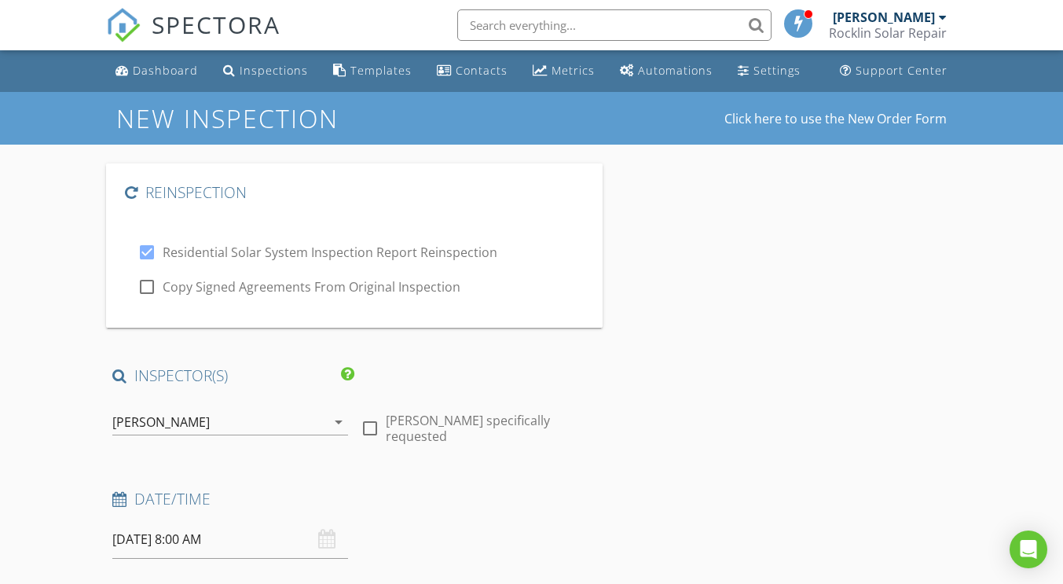
type input "16"
type input "1"
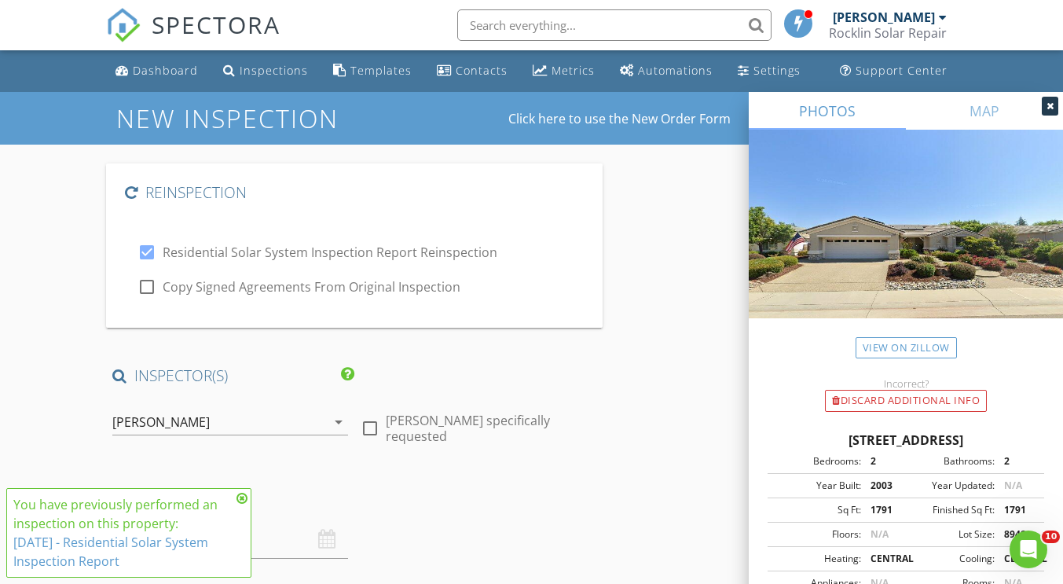
click at [245, 496] on icon at bounding box center [241, 498] width 11 height 13
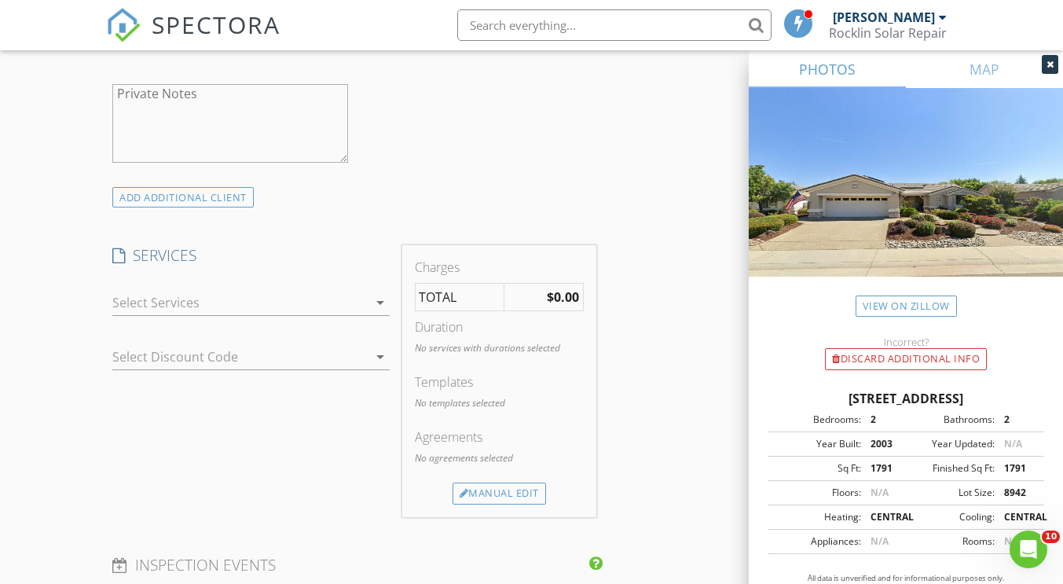
scroll to position [1380, 0]
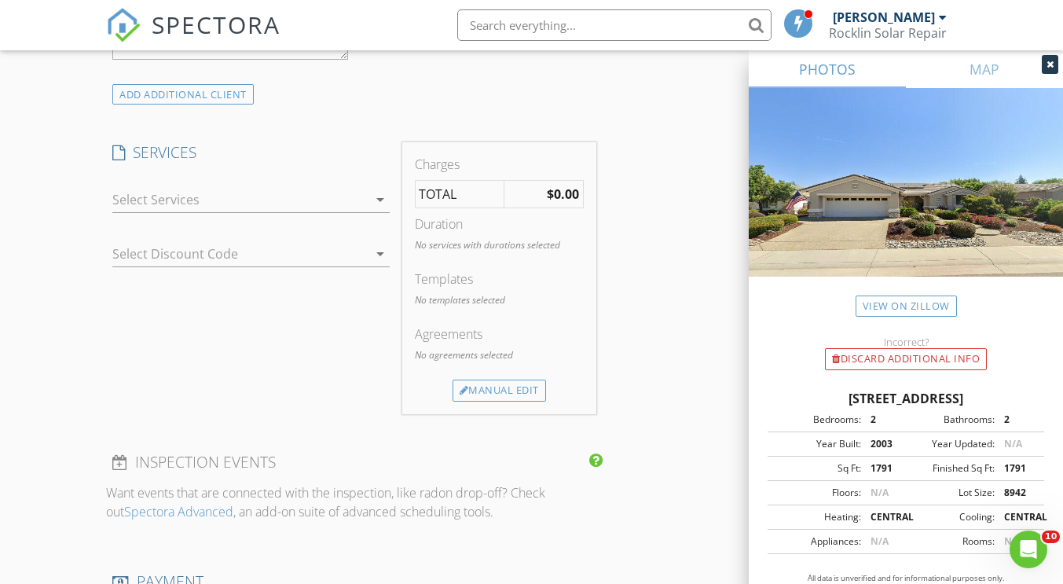
click at [322, 192] on div at bounding box center [239, 199] width 255 height 25
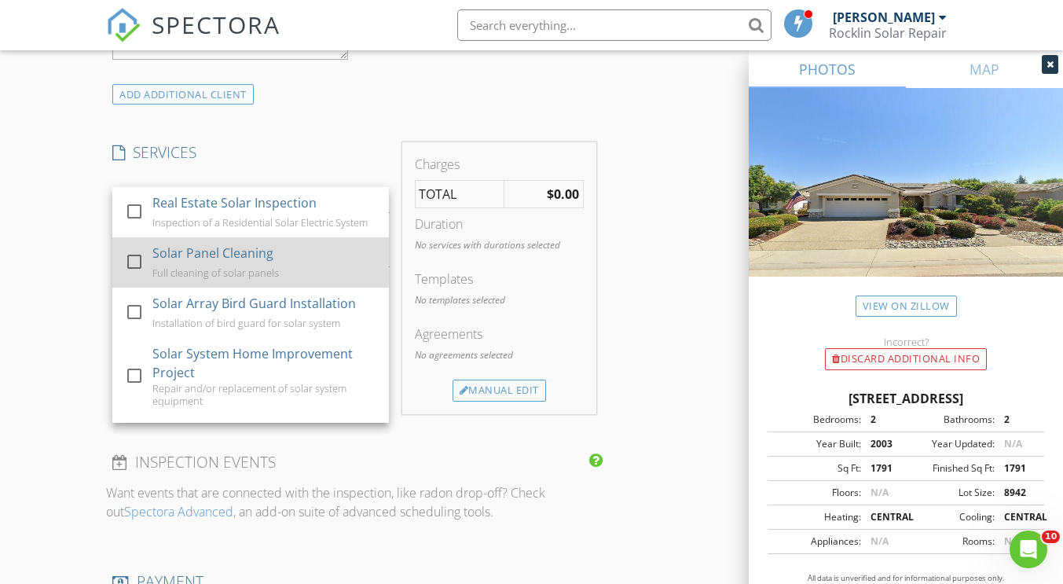
click at [236, 270] on div "Solar Panel Cleaning Full cleaning of solar panels" at bounding box center [264, 262] width 224 height 50
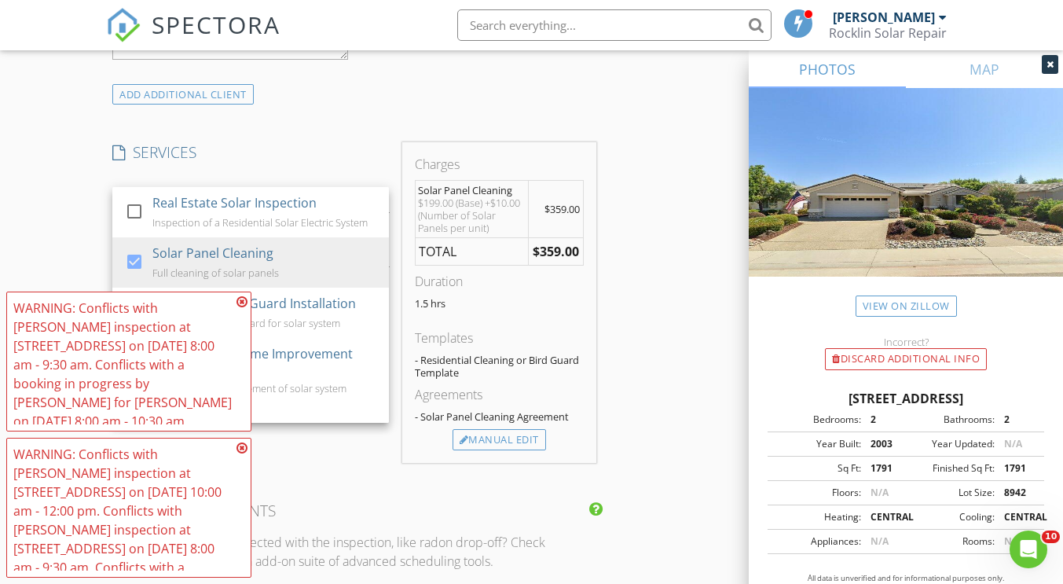
click at [240, 300] on icon at bounding box center [241, 301] width 11 height 13
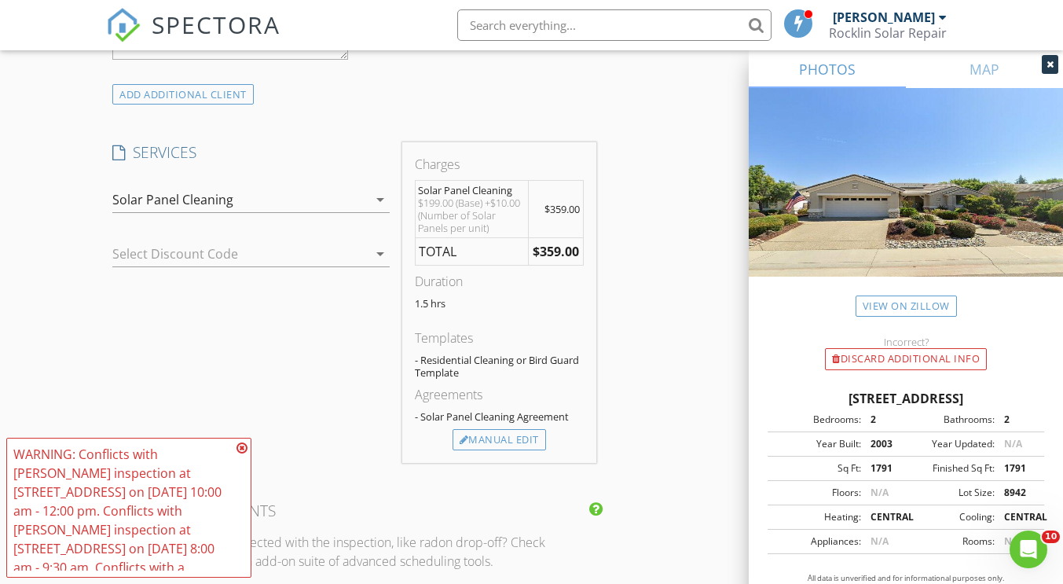
click at [241, 443] on icon at bounding box center [241, 448] width 11 height 13
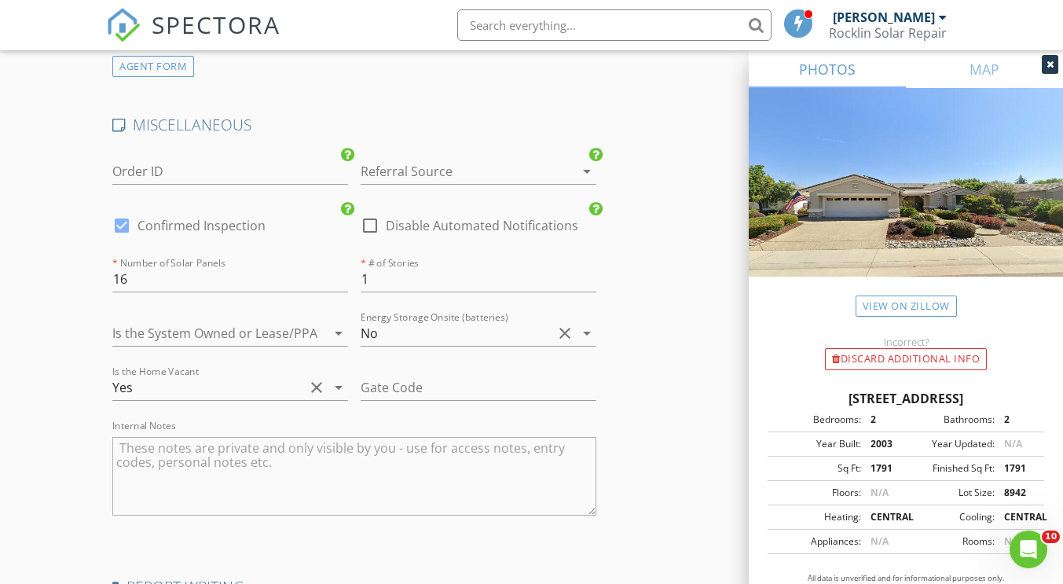
scroll to position [2838, 0]
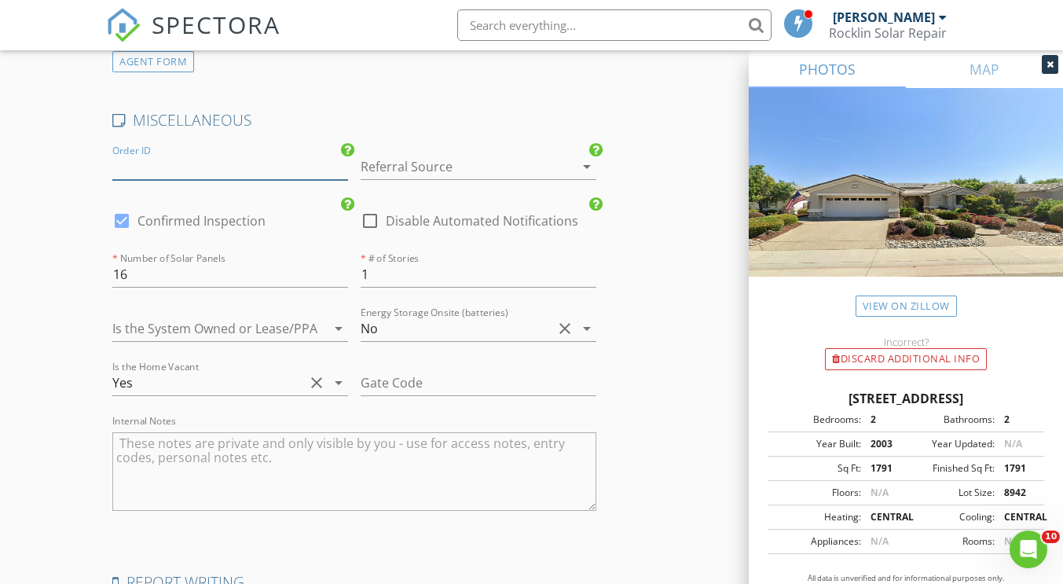
click at [299, 163] on input "Order ID" at bounding box center [230, 167] width 236 height 26
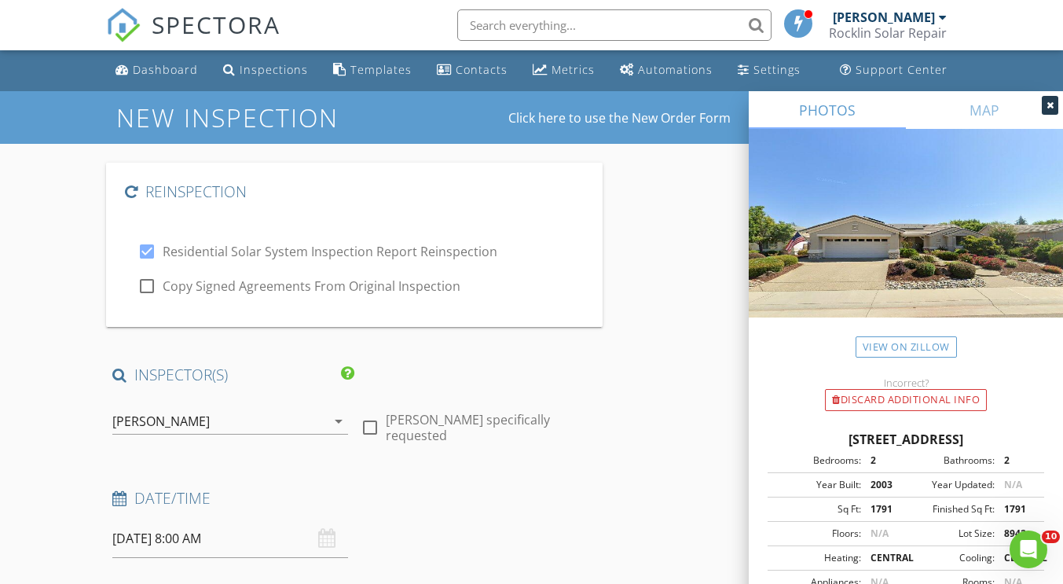
scroll to position [0, 0]
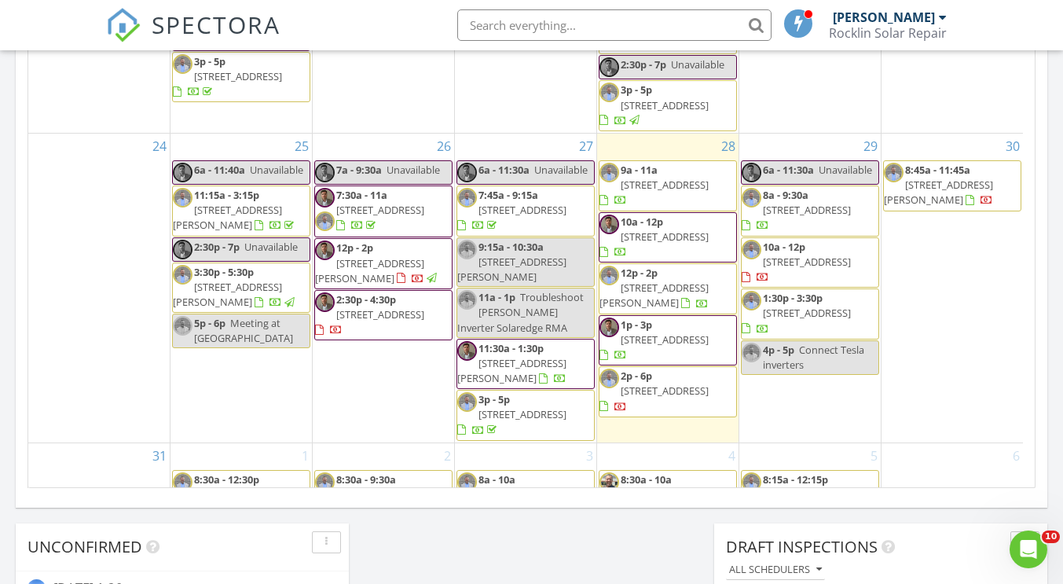
scroll to position [955, 0]
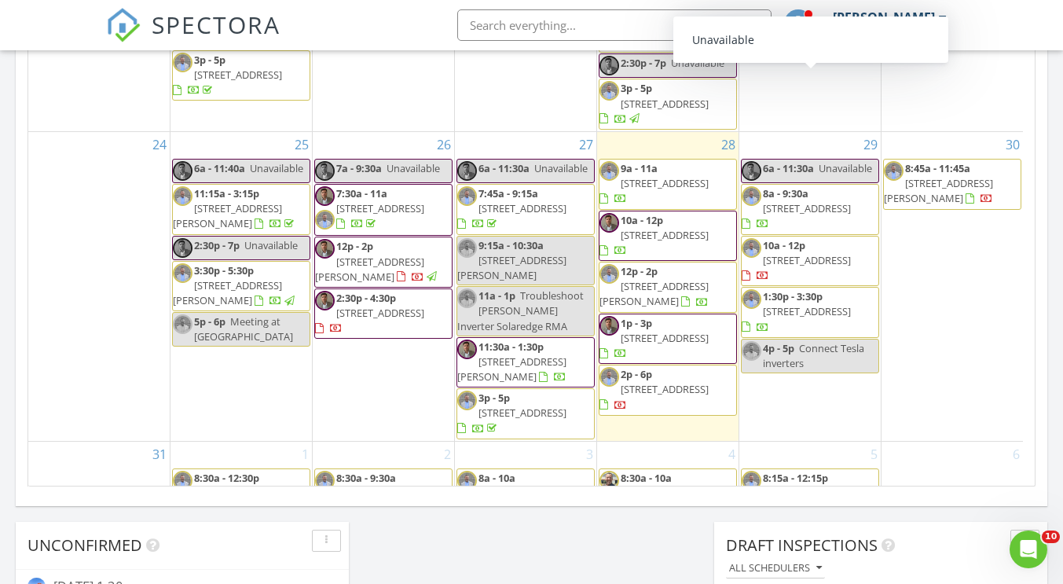
click at [551, 23] on input "text" at bounding box center [614, 24] width 314 height 31
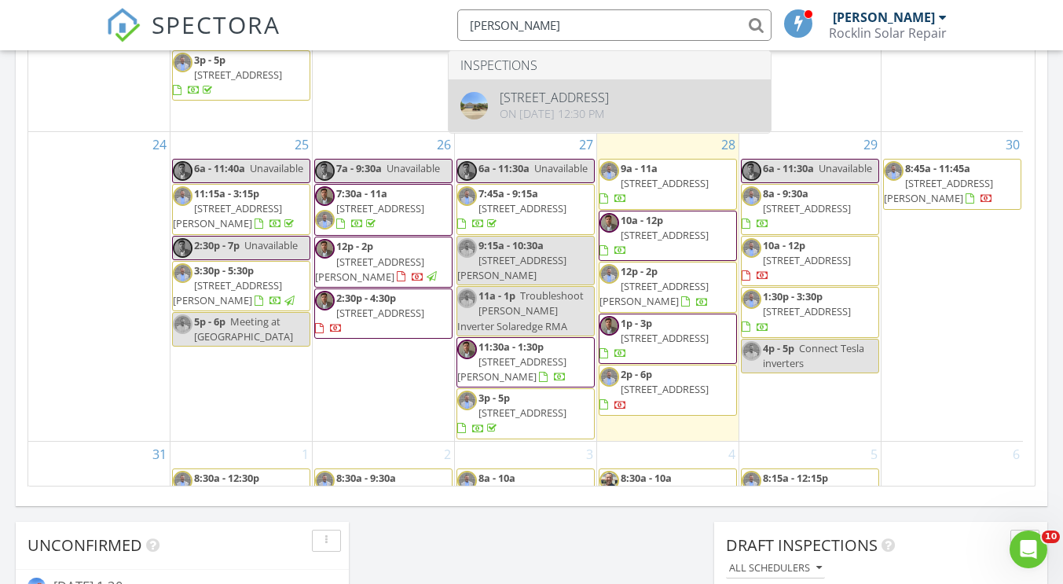
type input "[PERSON_NAME]"
